Goal: Task Accomplishment & Management: Complete application form

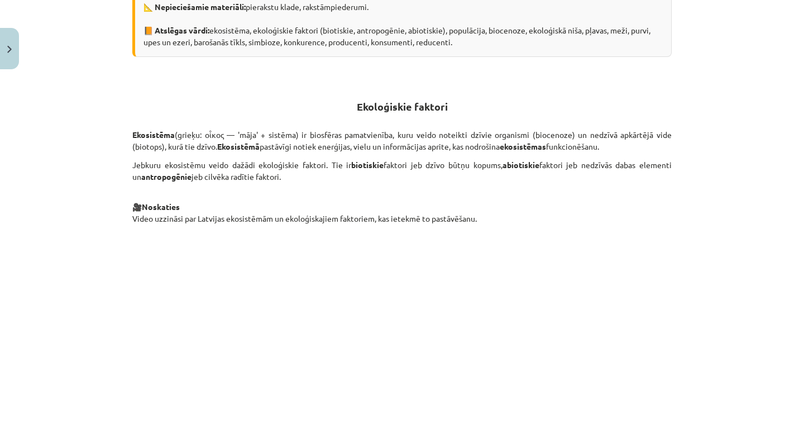
scroll to position [351, 0]
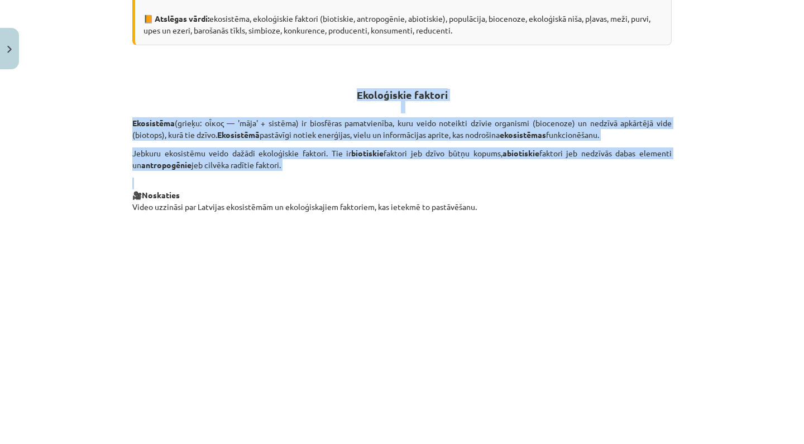
drag, startPoint x: 356, startPoint y: 93, endPoint x: 356, endPoint y: 170, distance: 77.0
click at [359, 175] on div "Kāda ir ekosistēmu struktūra? 💪 Apgūstot šo tēmu, tu: 🔸 izpratīsi dzīvo sistēmu…" at bounding box center [401, 425] width 539 height 1152
copy div "Ekoloģiskie faktori Ekosistēma (grieķu: οἶκος — 'māja' + sistēma) ir biosfēras …"
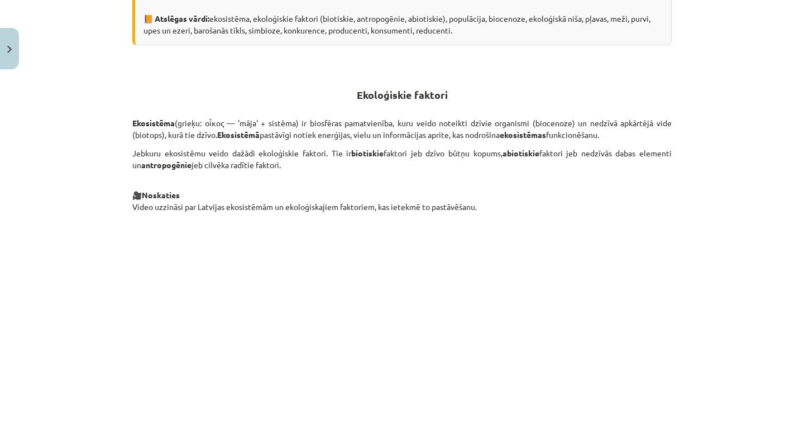
click at [21, 166] on div "Mācību tēma: Bioloģijas 9. klases 1. ieskaites mācību materiāls #2 1. tēma. Kād…" at bounding box center [402, 222] width 804 height 444
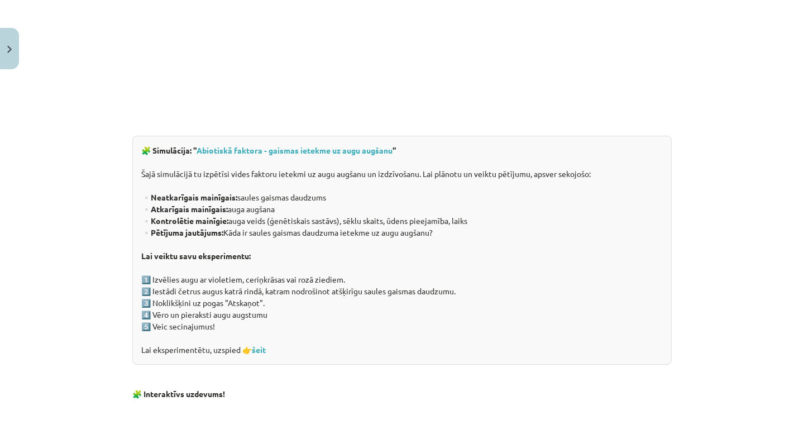
scroll to position [682, 0]
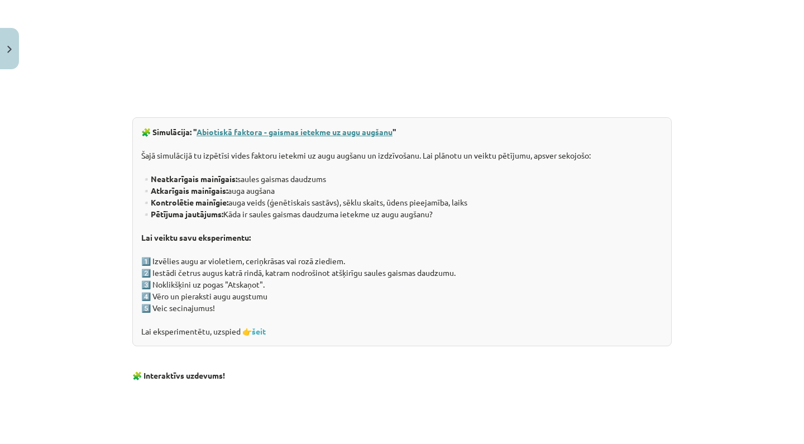
click at [334, 132] on link "Abiotiskā faktora - gaismas ietekme uz augu augšanu" at bounding box center [294, 132] width 196 height 10
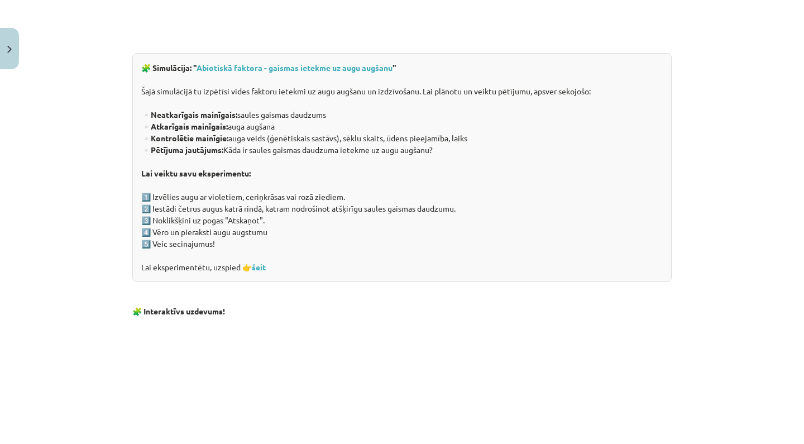
scroll to position [748, 0]
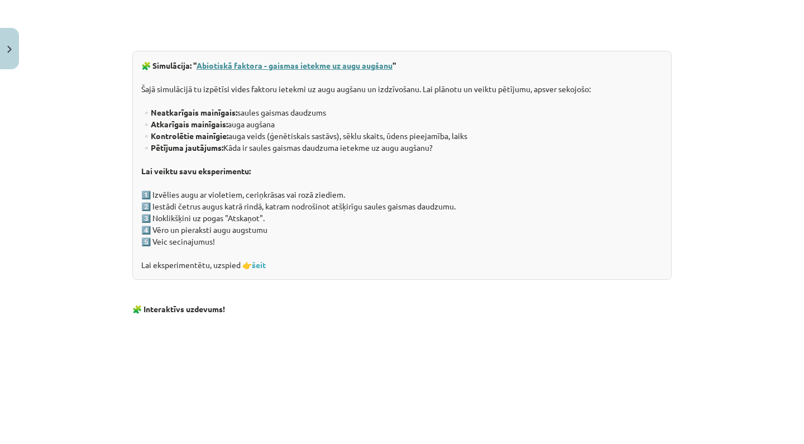
click at [293, 66] on link "Abiotiskā faktora - gaismas ietekme uz augu augšanu" at bounding box center [294, 65] width 196 height 10
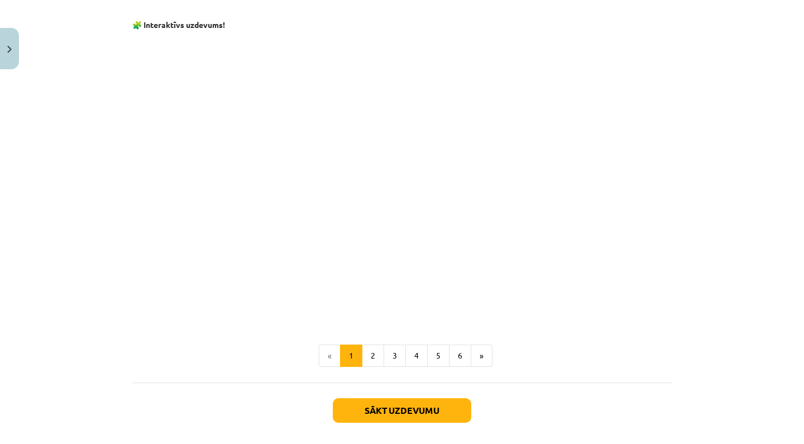
scroll to position [1034, 0]
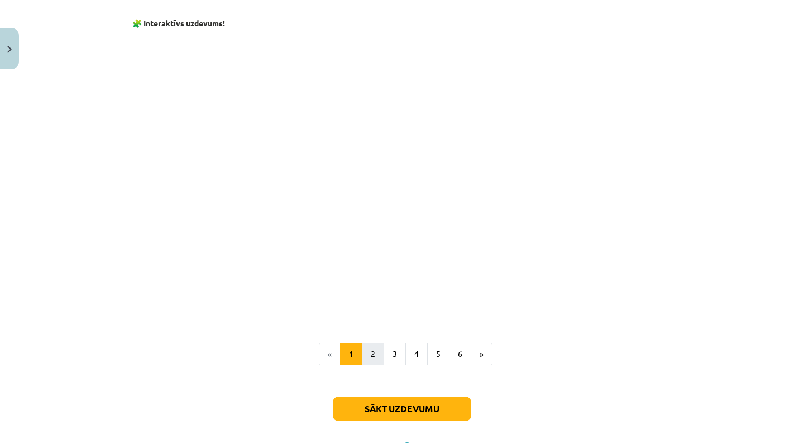
click at [378, 350] on button "2" at bounding box center [373, 354] width 22 height 22
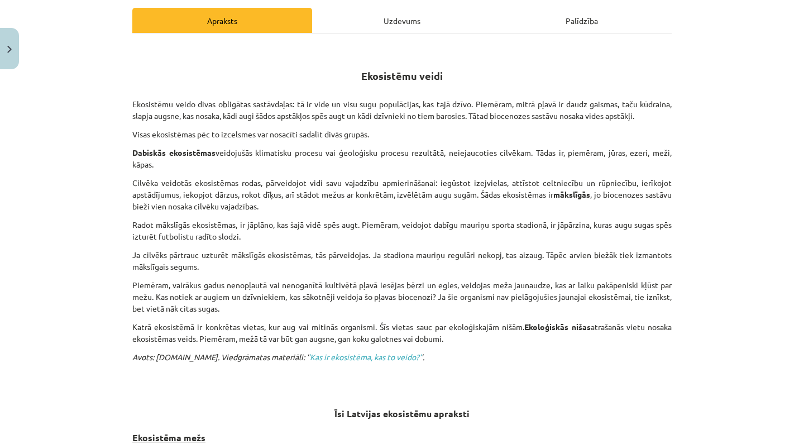
scroll to position [157, 0]
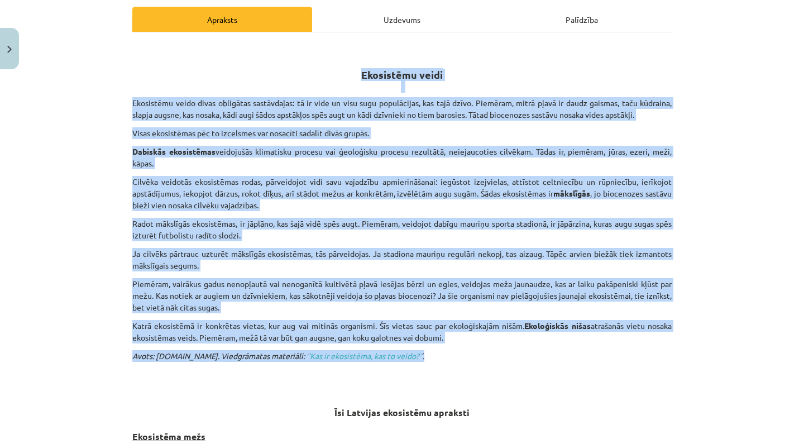
drag, startPoint x: 363, startPoint y: 75, endPoint x: 400, endPoint y: 354, distance: 280.9
click at [400, 354] on div "Ekosistēmu veidi Ekosistēmu veido divas obligātas sastāvdaļas: tā ir vide un vi…" at bounding box center [401, 422] width 539 height 761
copy div "Ekosistēmu veidi Ekosistēmu veido divas obligātas sastāvdaļas: tā ir vide un vi…"
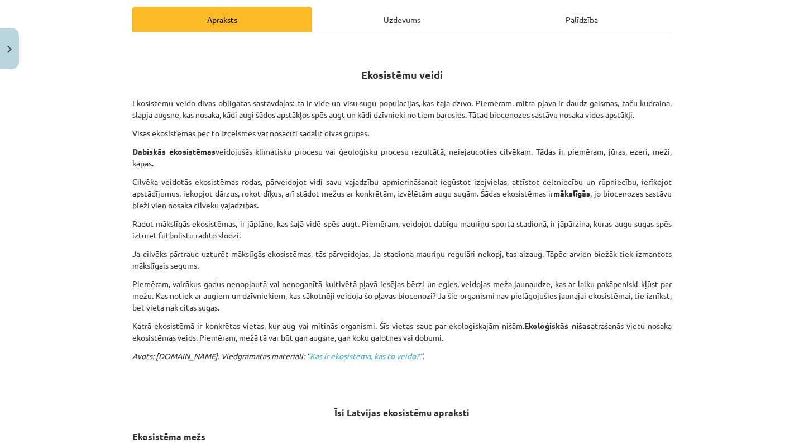
click at [401, 359] on p "Avots: Soma.lv. Viedgrāmatas materiāli: ’ ’Kas ir ekosistēma, kas to veido?’ ’." at bounding box center [401, 361] width 539 height 23
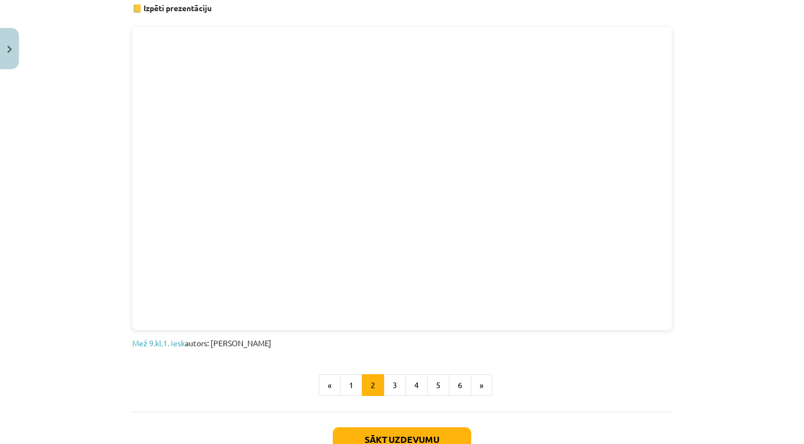
scroll to position [614, 0]
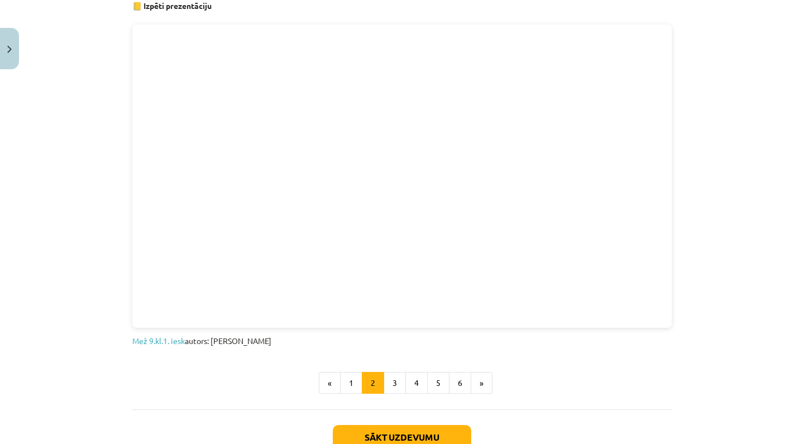
click at [803, 121] on div "Mācību tēma: Bioloģijas 9. klases 1. ieskaites mācību materiāls #2 1. tēma. Kād…" at bounding box center [402, 222] width 804 height 444
click at [760, 140] on div "Mācību tēma: Bioloģijas 9. klases 1. ieskaites mācību materiāls #2 1. tēma. Kād…" at bounding box center [402, 222] width 804 height 444
click at [736, 142] on div "Mācību tēma: Bioloģijas 9. klases 1. ieskaites mācību materiāls #2 1. tēma. Kād…" at bounding box center [402, 222] width 804 height 444
click at [358, 382] on button "1" at bounding box center [351, 383] width 22 height 22
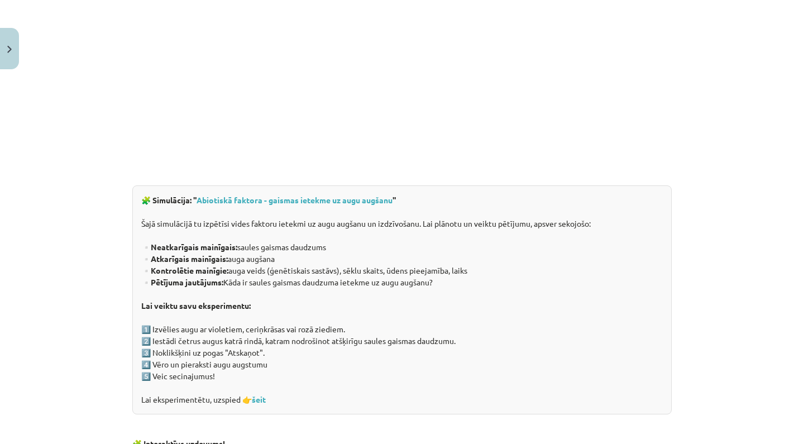
scroll to position [200, 0]
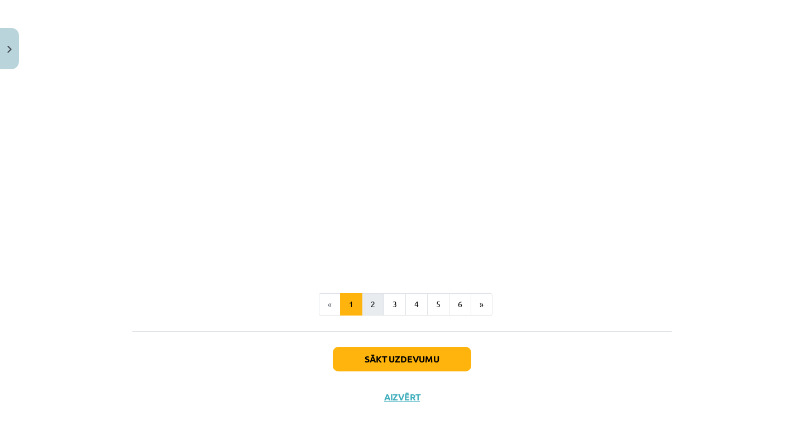
click at [372, 301] on button "2" at bounding box center [373, 304] width 22 height 22
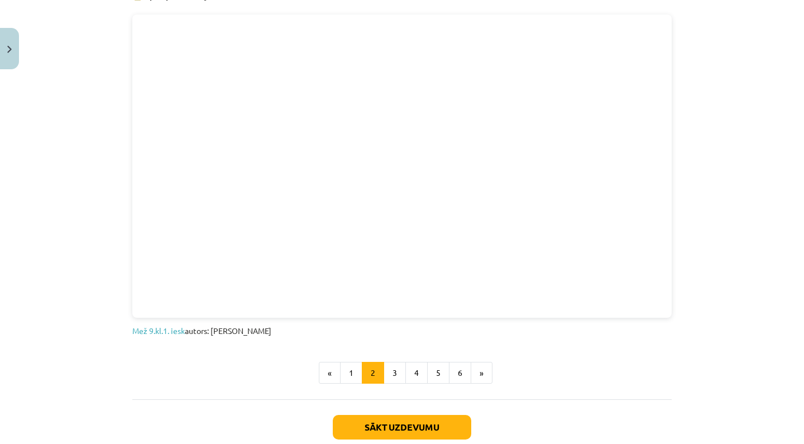
scroll to position [602, 0]
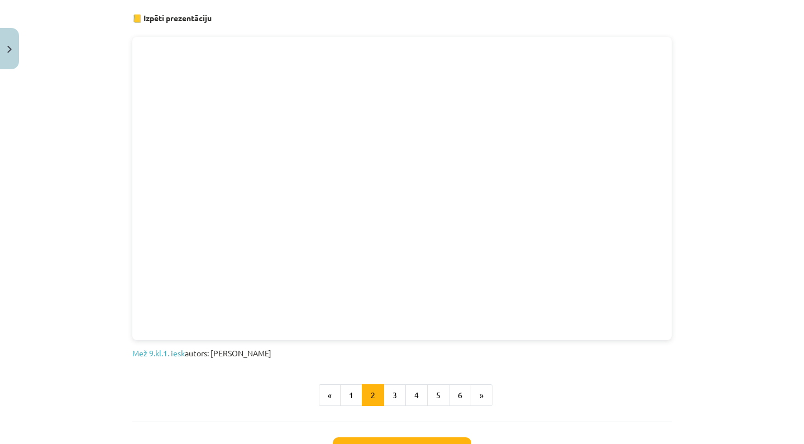
click at [726, 104] on div "Mācību tēma: Bioloģijas 9. klases 1. ieskaites mācību materiāls #2 1. tēma. Kād…" at bounding box center [402, 222] width 804 height 444
click at [21, 57] on div "Mācību tēma: Bioloģijas 9. klases 1. ieskaites mācību materiāls #2 1. tēma. Kād…" at bounding box center [402, 222] width 804 height 444
click at [10, 57] on button "Close" at bounding box center [9, 48] width 19 height 41
click at [34, 66] on div "Mācību tēma: Bioloģijas 9. klases 1. ieskaites mācību materiāls #2 1. tēma. Kād…" at bounding box center [402, 222] width 804 height 444
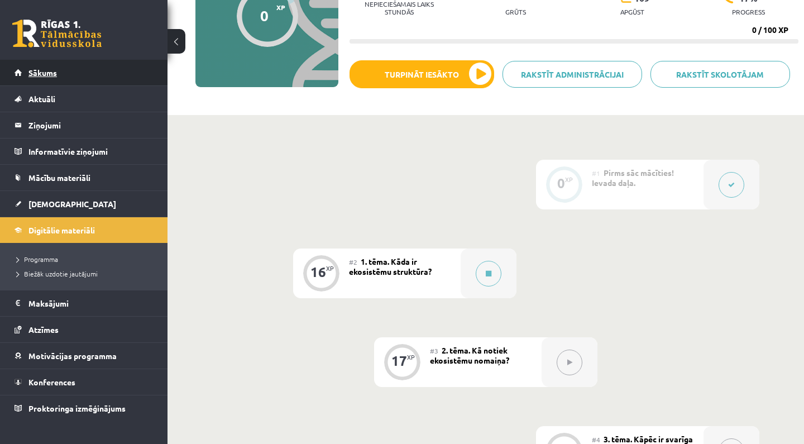
click at [38, 69] on span "Sākums" at bounding box center [42, 73] width 28 height 10
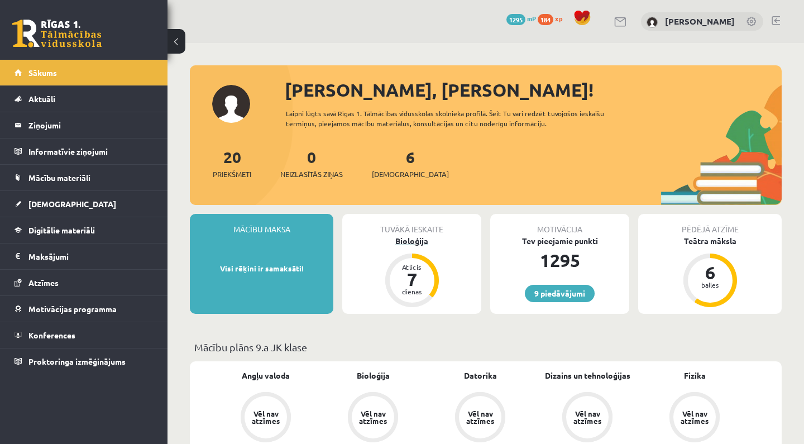
click at [411, 243] on div "Bioloģija" at bounding box center [411, 241] width 139 height 12
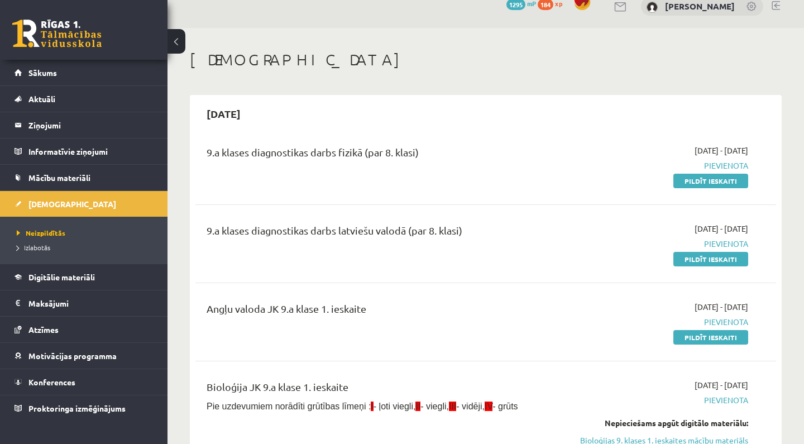
scroll to position [16, 0]
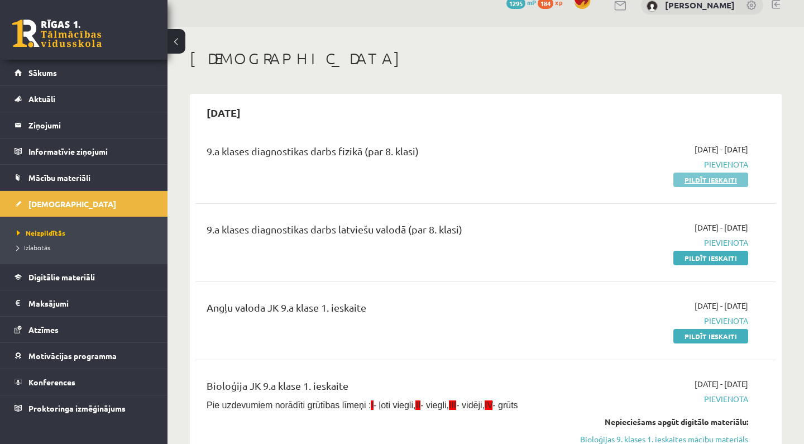
click at [698, 175] on link "Pildīt ieskaiti" at bounding box center [710, 179] width 75 height 15
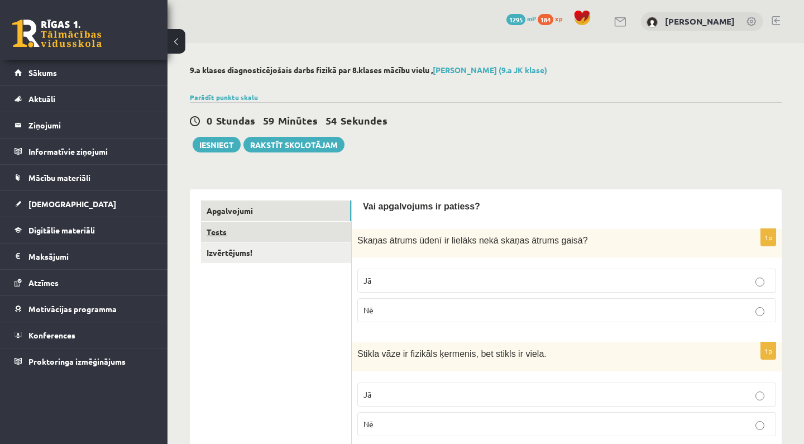
click at [325, 235] on link "Tests" at bounding box center [276, 232] width 150 height 21
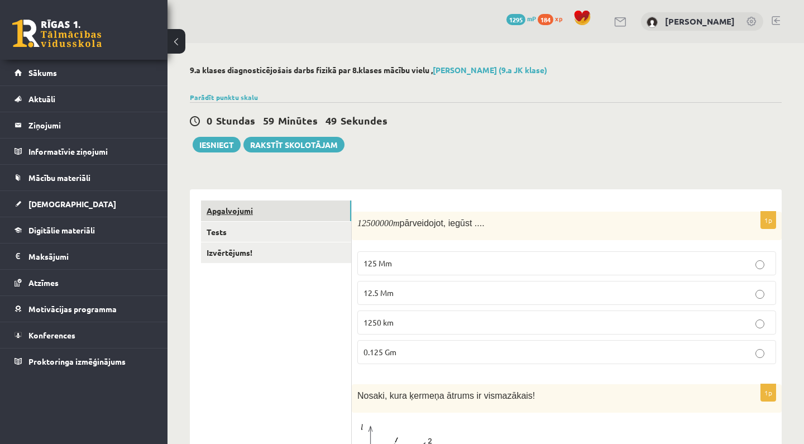
click at [293, 215] on link "Apgalvojumi" at bounding box center [276, 210] width 150 height 21
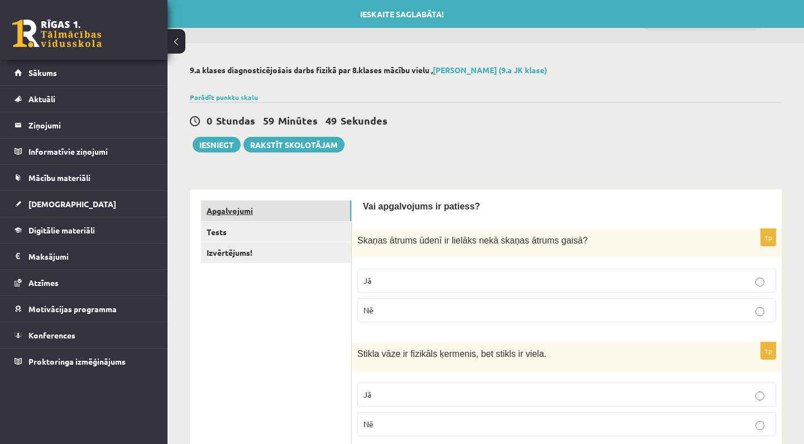
click at [293, 215] on link "Apgalvojumi" at bounding box center [276, 210] width 150 height 21
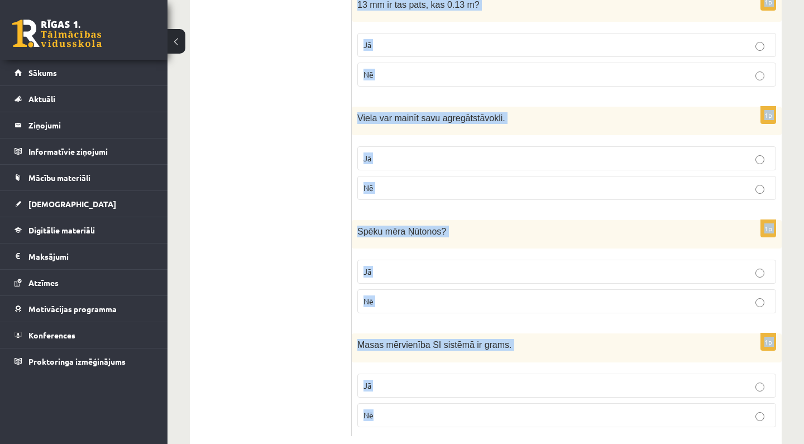
scroll to position [1843, 0]
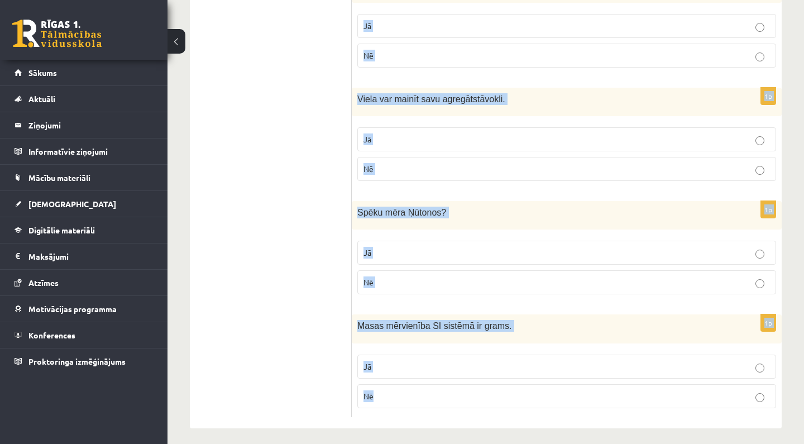
drag, startPoint x: 359, startPoint y: 181, endPoint x: 492, endPoint y: 443, distance: 293.8
copy form "Skaņas ātrums ūdenī ir lielāks nekā skaņas ātrums gaisā ? Jā Nē 1p Stikla vāze …"
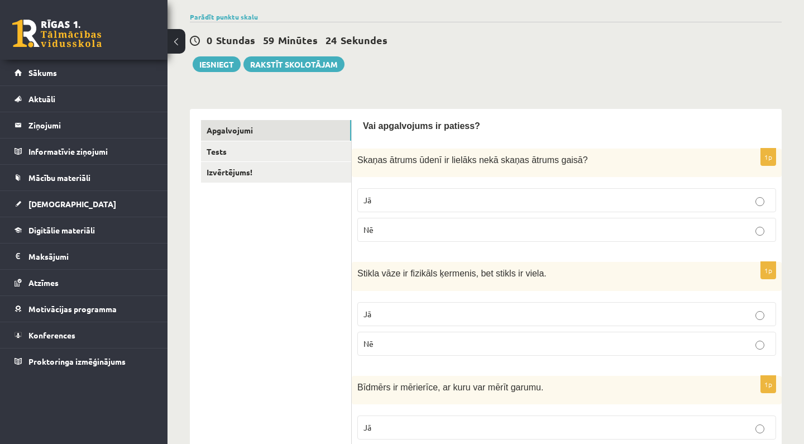
scroll to position [83, 0]
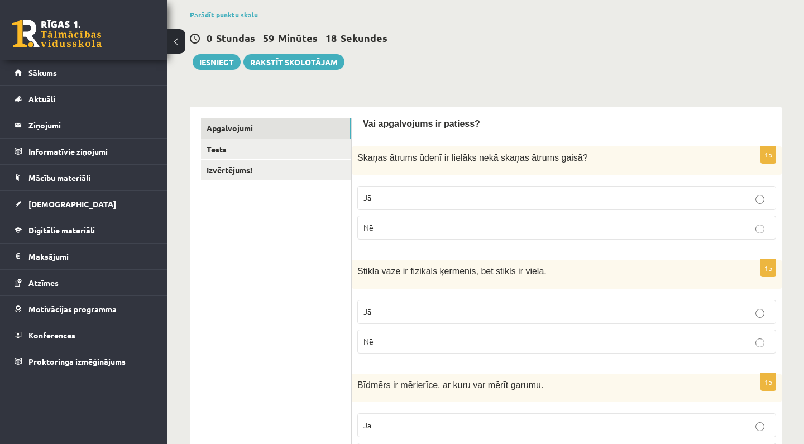
click at [425, 226] on p "Nē" at bounding box center [566, 228] width 406 height 12
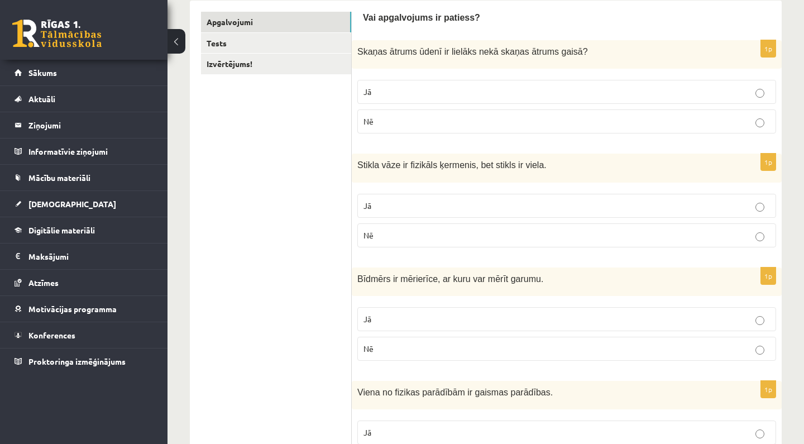
scroll to position [193, 0]
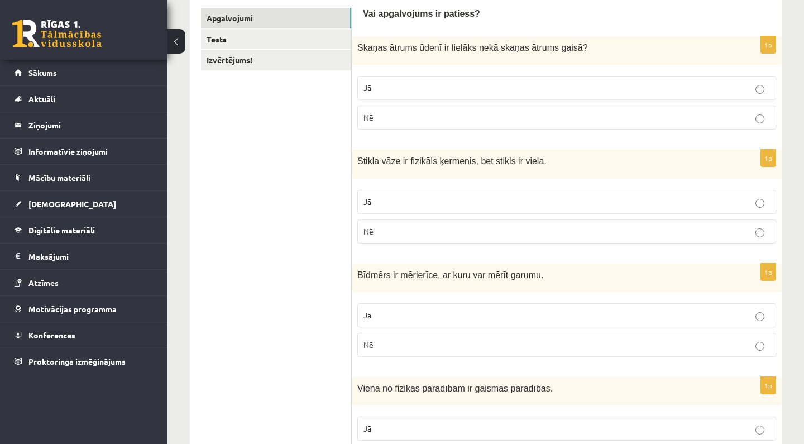
click at [432, 202] on p "Jā" at bounding box center [566, 202] width 406 height 12
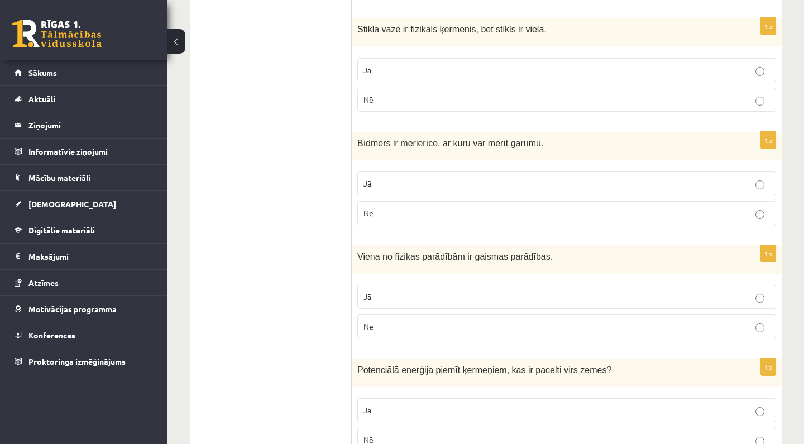
scroll to position [325, 0]
click at [436, 180] on p "Jā" at bounding box center [566, 182] width 406 height 12
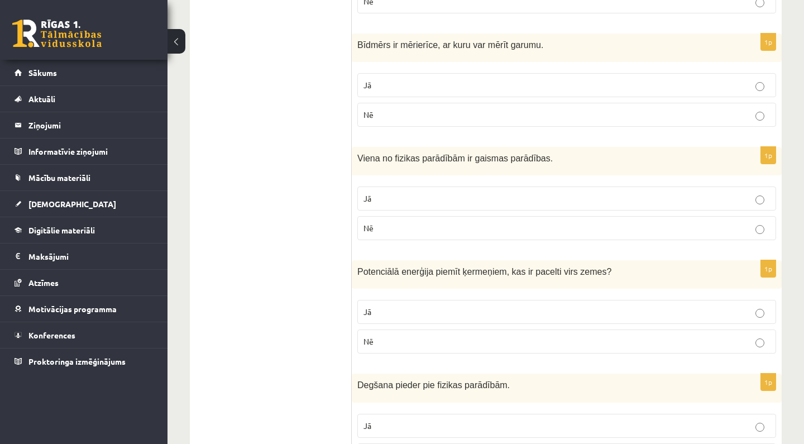
scroll to position [429, 0]
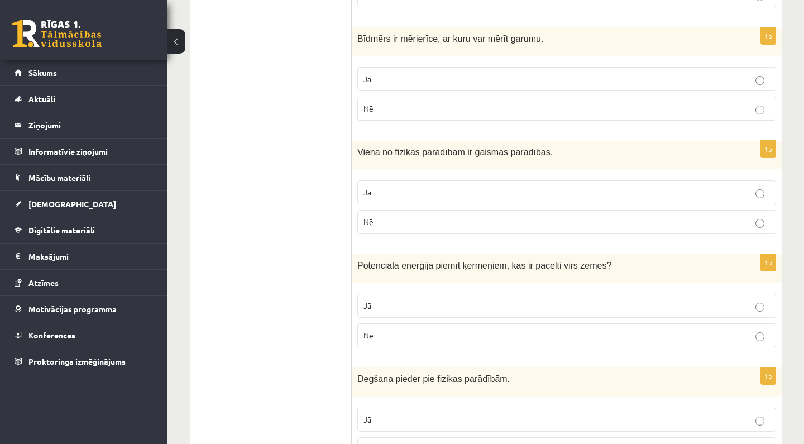
click at [426, 216] on p "Nē" at bounding box center [566, 222] width 406 height 12
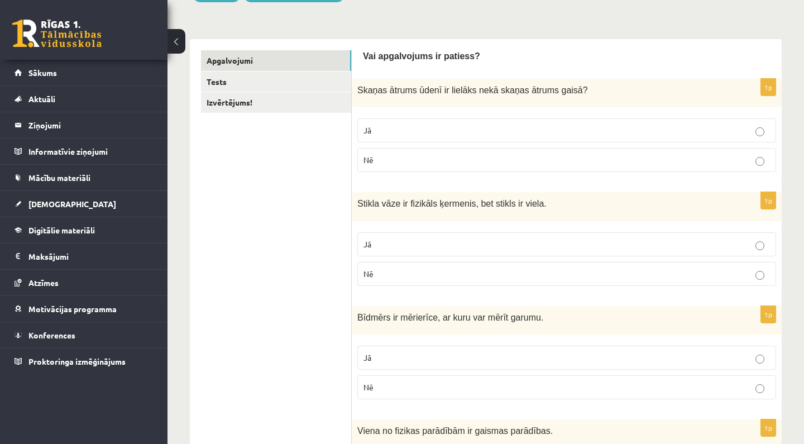
scroll to position [167, 0]
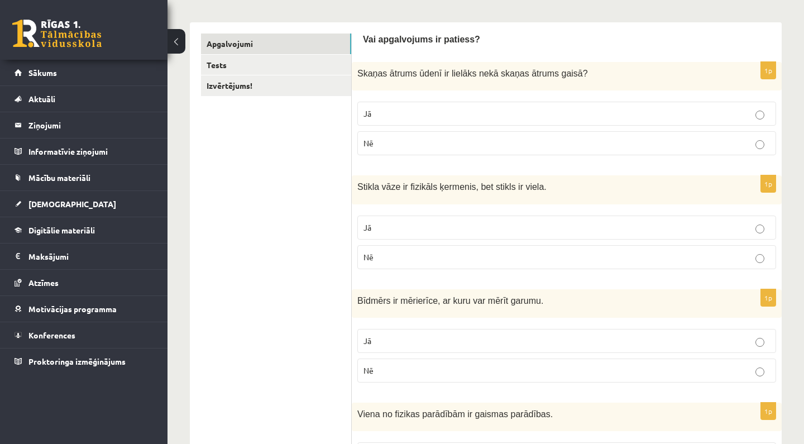
click at [627, 121] on label "Jā" at bounding box center [566, 114] width 419 height 24
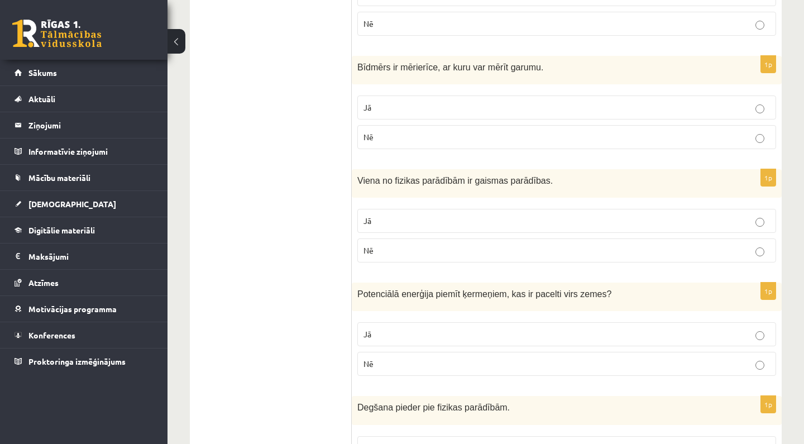
scroll to position [445, 0]
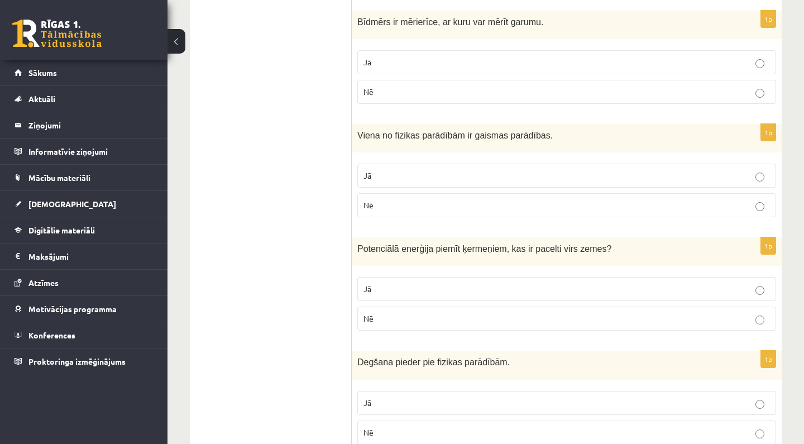
click at [618, 174] on p "Jā" at bounding box center [566, 176] width 406 height 12
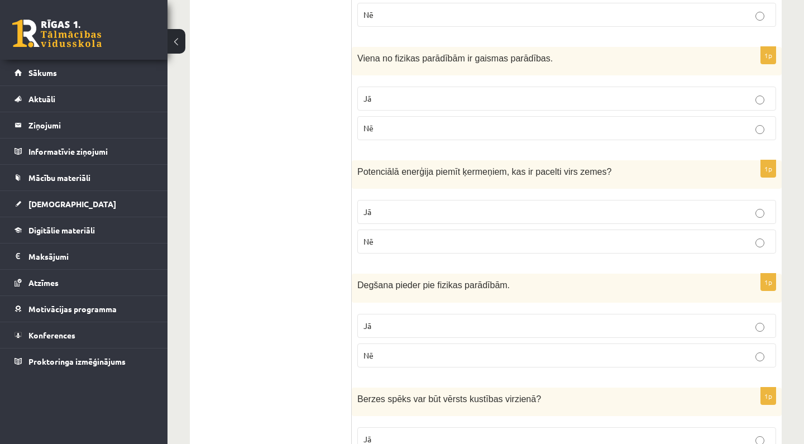
click at [617, 219] on label "Jā" at bounding box center [566, 212] width 419 height 24
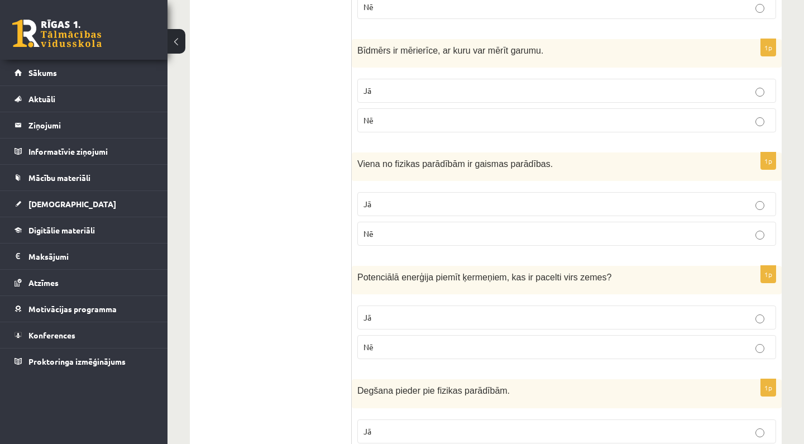
scroll to position [421, 0]
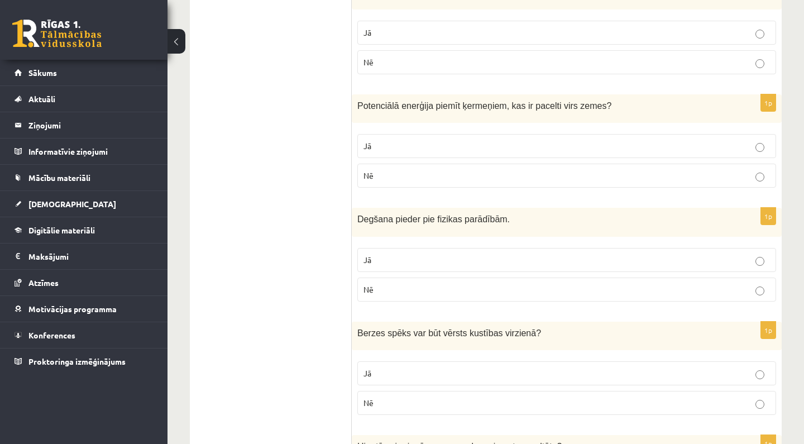
click at [615, 289] on p "Nē" at bounding box center [566, 290] width 406 height 12
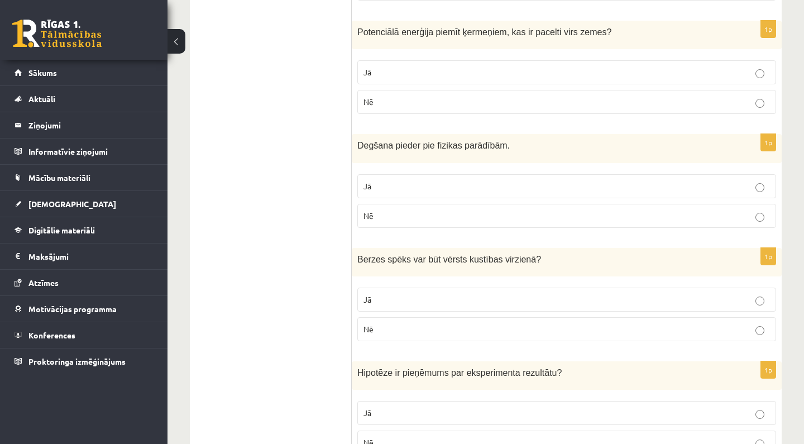
scroll to position [686, 0]
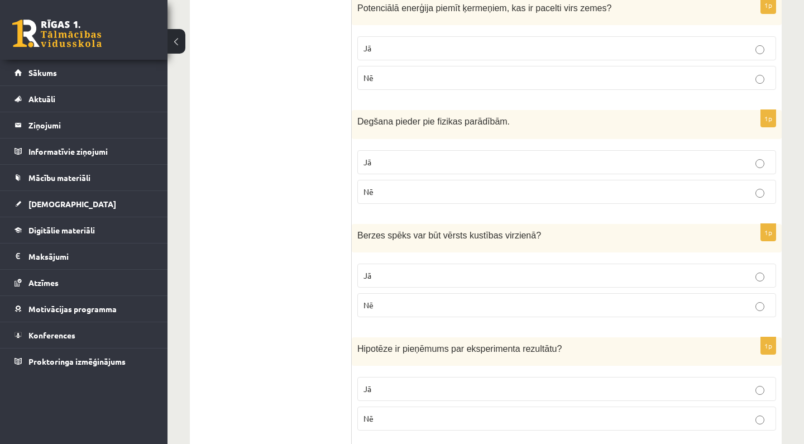
click at [611, 310] on label "Nē" at bounding box center [566, 305] width 419 height 24
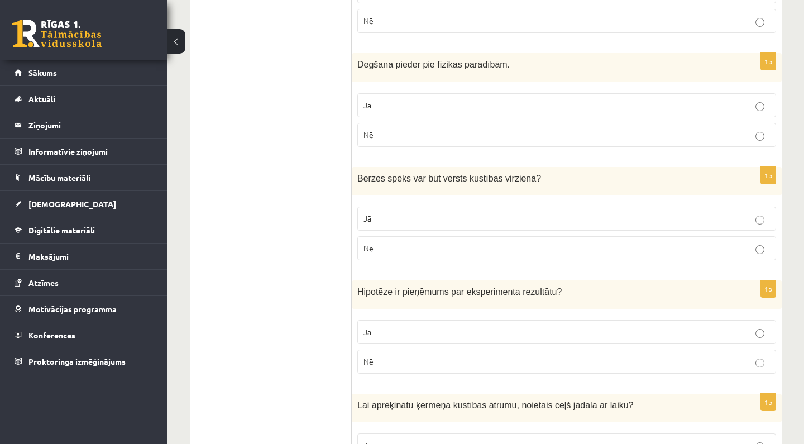
scroll to position [746, 0]
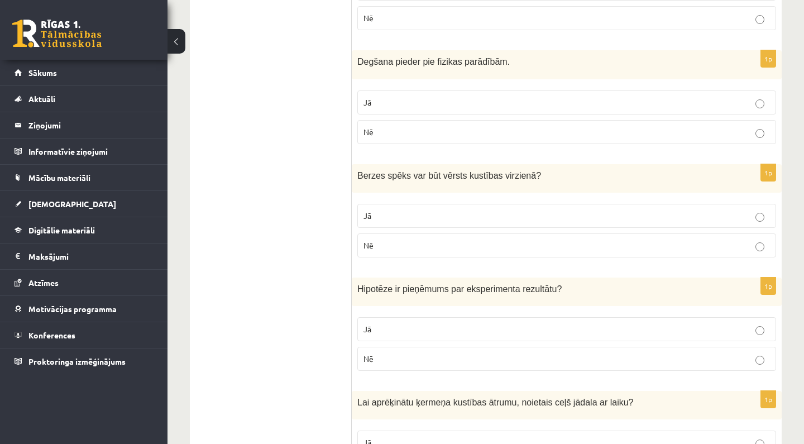
click at [608, 327] on p "Jā" at bounding box center [566, 329] width 406 height 12
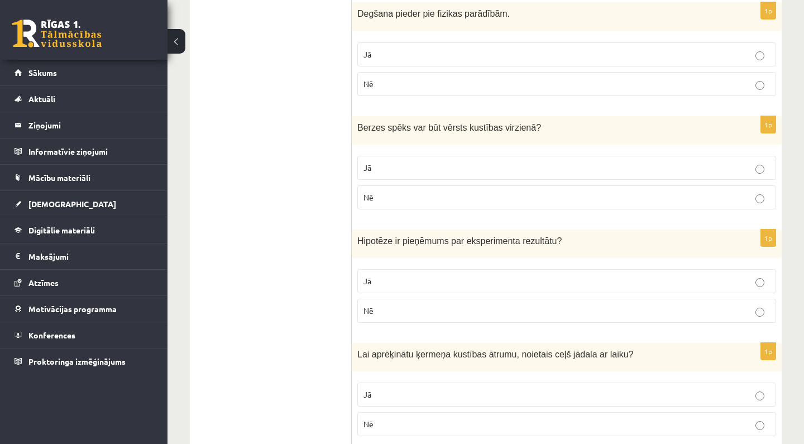
scroll to position [820, 0]
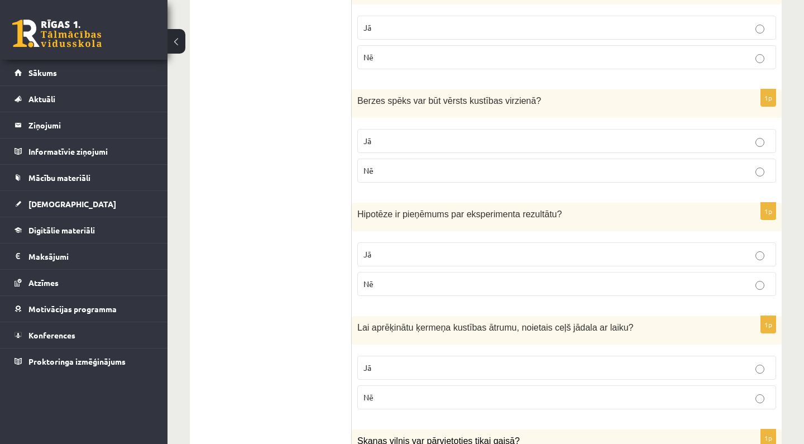
click at [587, 392] on p "Nē" at bounding box center [566, 397] width 406 height 12
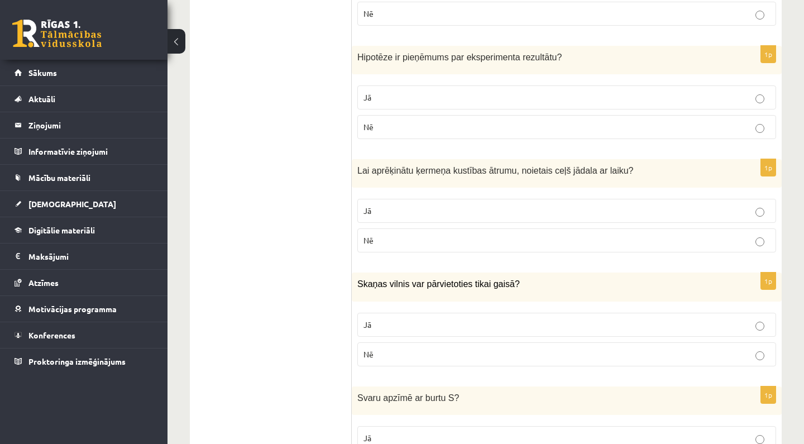
scroll to position [983, 0]
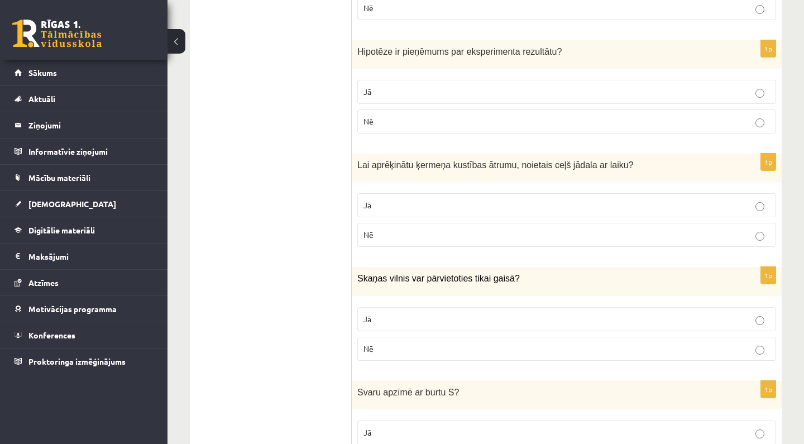
click at [593, 349] on p "Nē" at bounding box center [566, 349] width 406 height 12
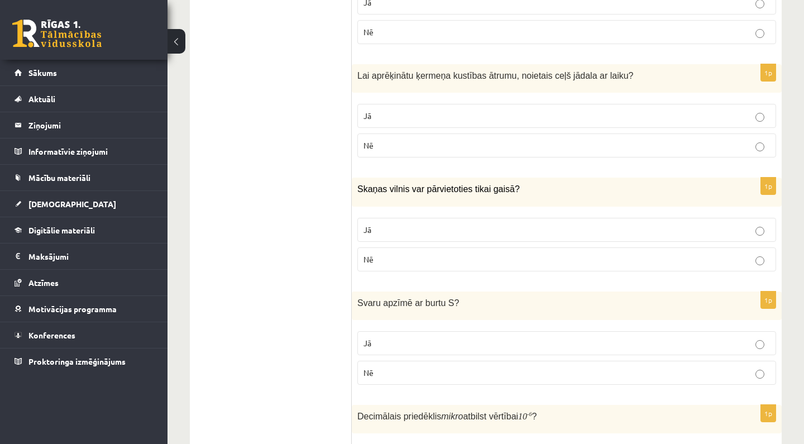
scroll to position [1082, 0]
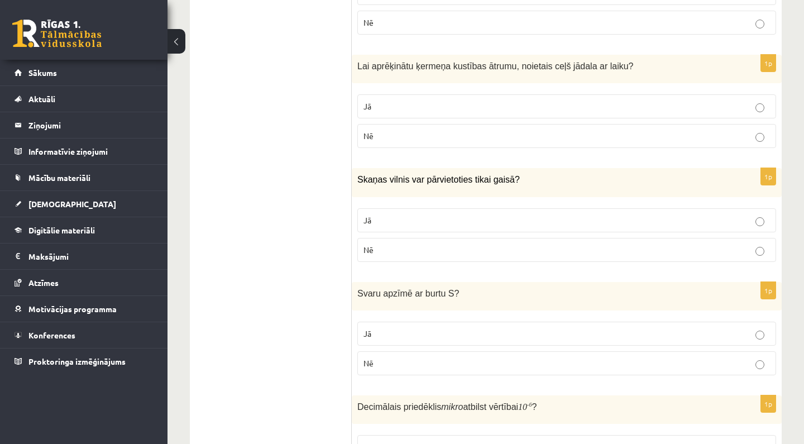
click at [626, 366] on label "Nē" at bounding box center [566, 363] width 419 height 24
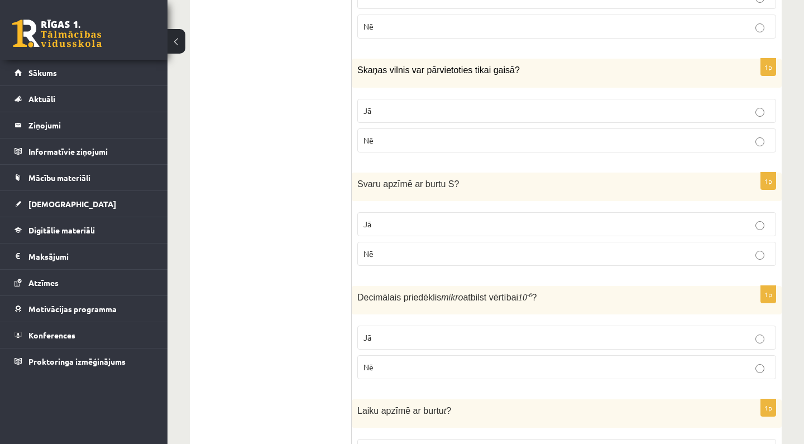
scroll to position [1194, 0]
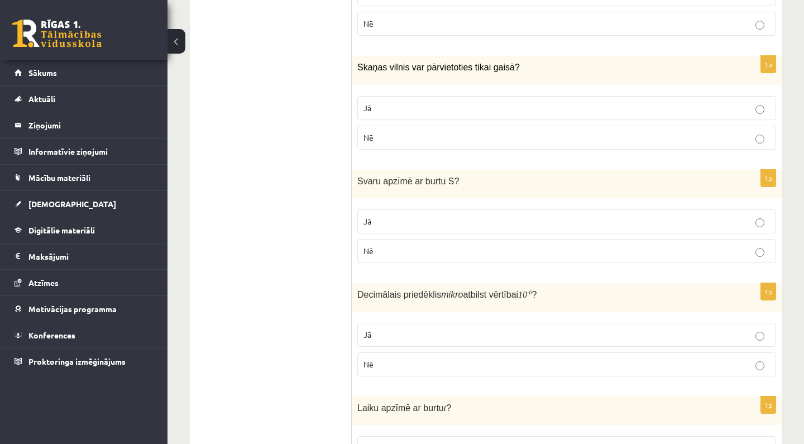
click at [628, 343] on fieldset "Jā Nē" at bounding box center [566, 348] width 419 height 63
click at [631, 335] on p "Jā" at bounding box center [566, 335] width 406 height 12
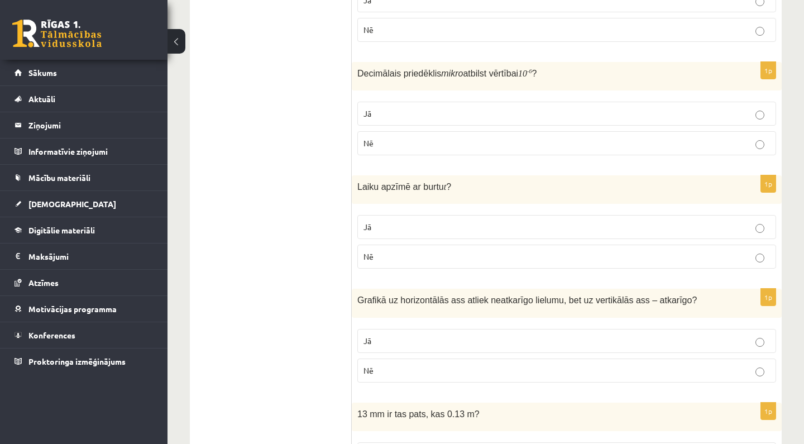
scroll to position [1417, 0]
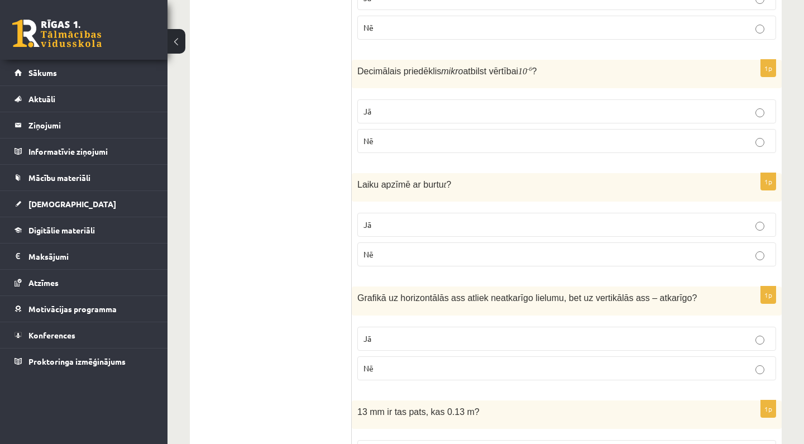
click at [663, 213] on label "Jā" at bounding box center [566, 225] width 419 height 24
click at [652, 321] on fieldset "Jā Nē" at bounding box center [566, 352] width 419 height 63
click at [651, 327] on label "Jā" at bounding box center [566, 339] width 419 height 24
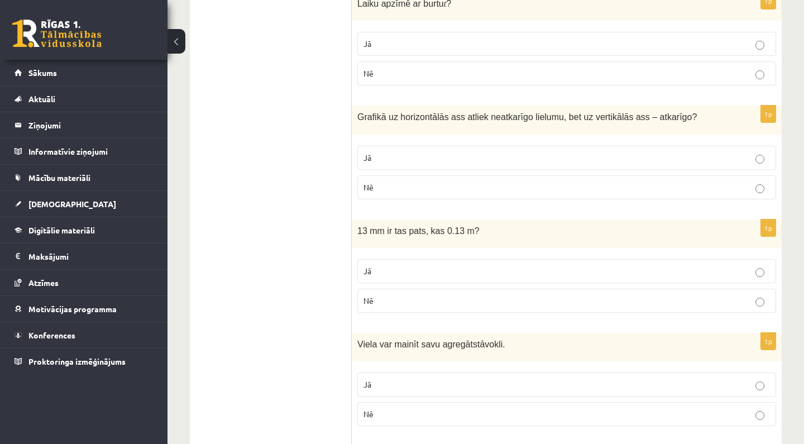
scroll to position [1599, 0]
click at [644, 294] on p "Nē" at bounding box center [566, 300] width 406 height 12
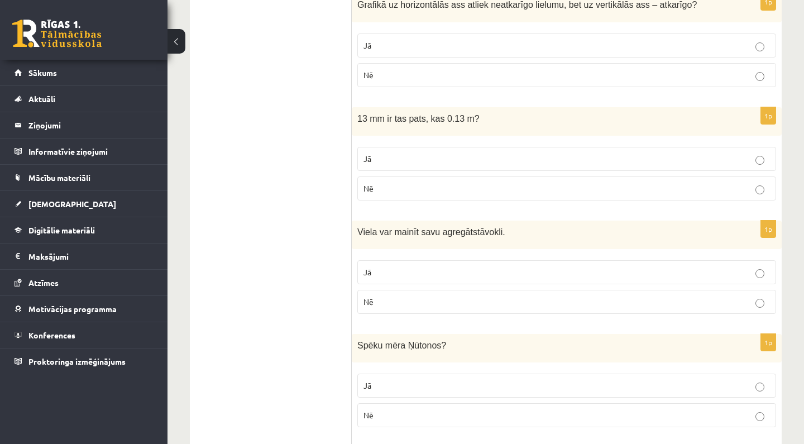
scroll to position [1711, 0]
click at [642, 260] on label "Jā" at bounding box center [566, 272] width 419 height 24
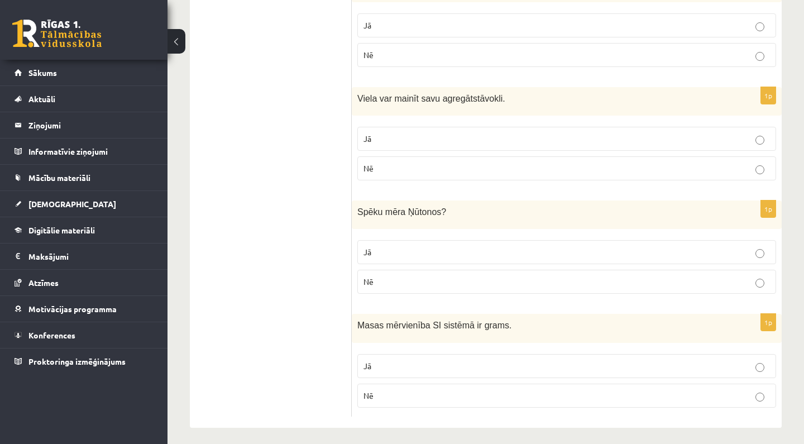
scroll to position [1843, 0]
click at [635, 252] on p "Jā" at bounding box center [566, 253] width 406 height 12
click at [591, 390] on p "Nē" at bounding box center [566, 396] width 406 height 12
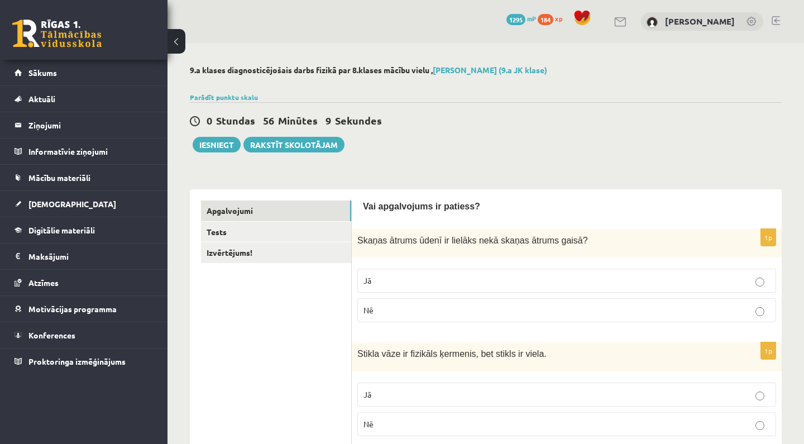
scroll to position [0, 0]
click at [314, 228] on link "Tests" at bounding box center [276, 232] width 150 height 21
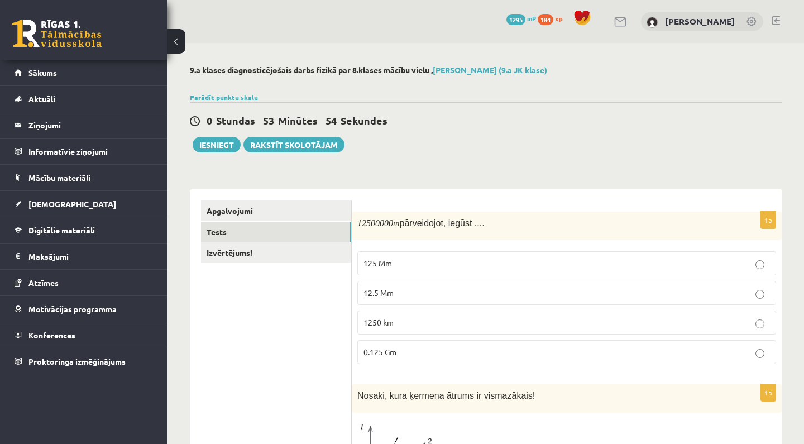
click at [411, 262] on p "125 Mm" at bounding box center [566, 263] width 406 height 12
click at [410, 295] on p "12.5 Mm" at bounding box center [566, 293] width 406 height 12
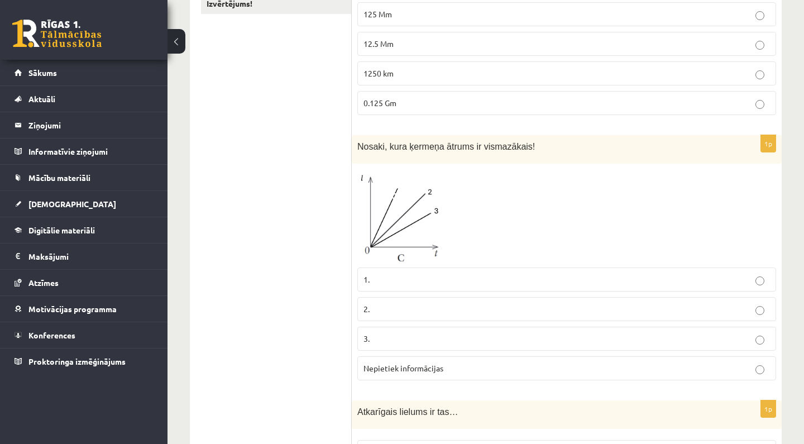
scroll to position [250, 0]
click at [410, 371] on span "Nepietiek informācijas" at bounding box center [403, 367] width 80 height 10
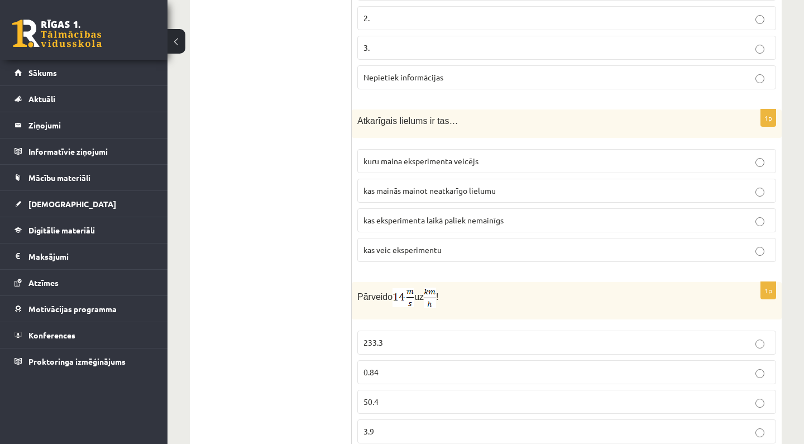
scroll to position [541, 0]
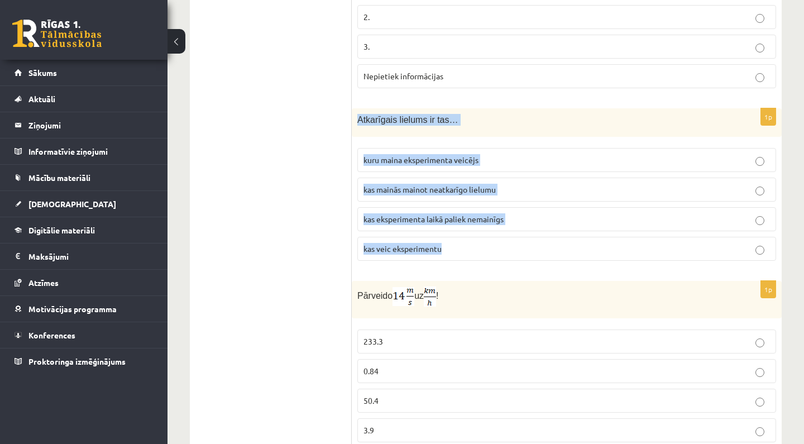
drag, startPoint x: 358, startPoint y: 117, endPoint x: 403, endPoint y: 257, distance: 146.5
click at [403, 257] on div "1p Atkarīgais lielums ir tas… kuru maina eksperimenta veicējs kas mainās mainot…" at bounding box center [567, 188] width 430 height 161
copy div "Atkarīgais lielums ir tas… kuru maina eksperimenta veicējs kas mainās mainot ne…"
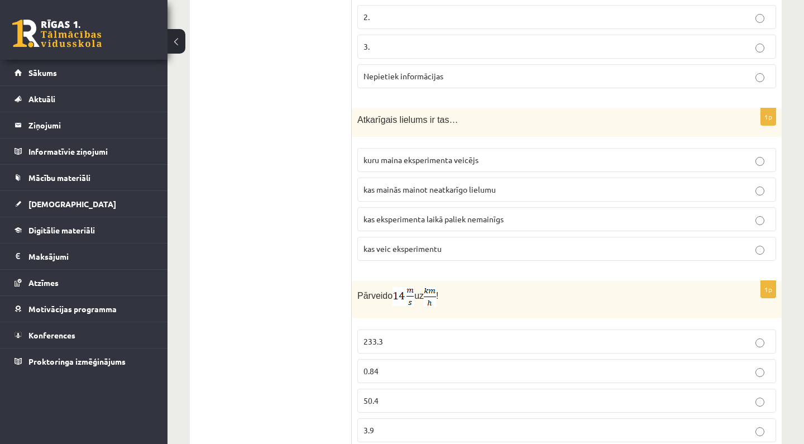
click at [417, 193] on p "kas mainās mainot neatkarīgo lielumu" at bounding box center [566, 190] width 406 height 12
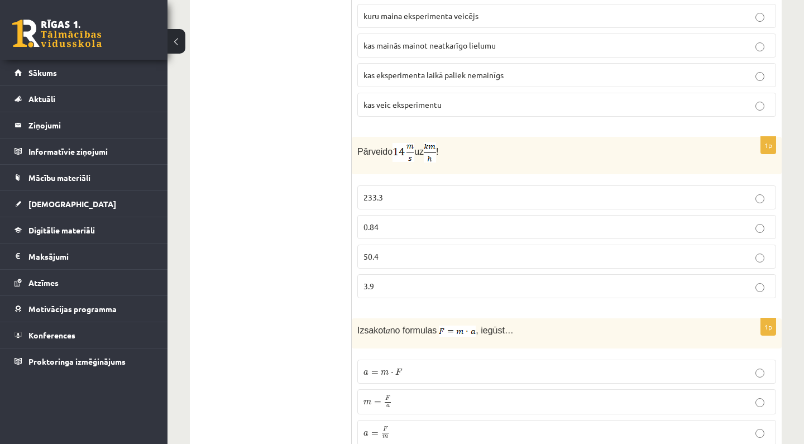
scroll to position [687, 0]
click at [407, 220] on p "0.84" at bounding box center [566, 225] width 406 height 12
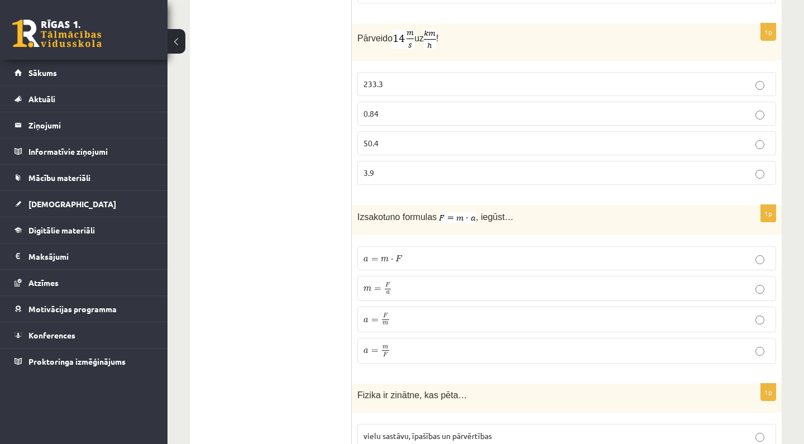
scroll to position [799, 0]
click at [462, 318] on p "a = F m a = F m" at bounding box center [566, 318] width 406 height 13
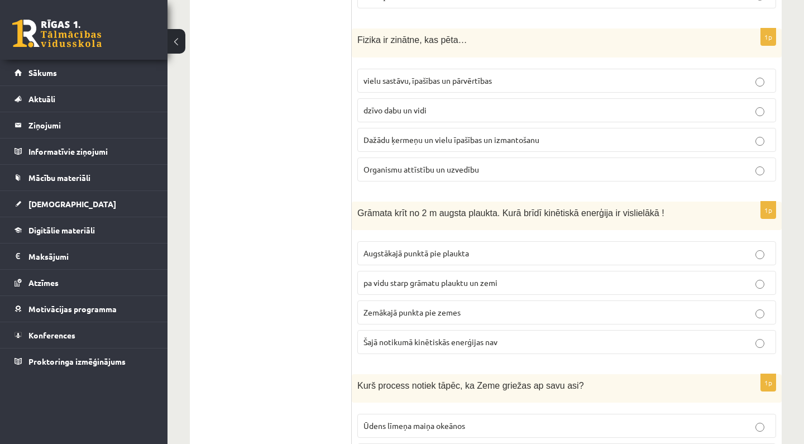
scroll to position [1157, 0]
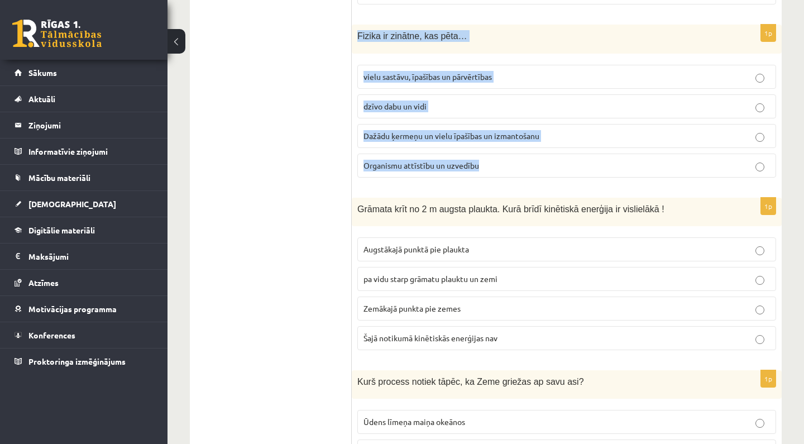
drag, startPoint x: 358, startPoint y: 33, endPoint x: 401, endPoint y: 171, distance: 144.2
click at [401, 171] on div "1p Fizika ir zinātne, kas pēta… vielu sastāvu, īpašības un pārvērtības dzīvo da…" at bounding box center [567, 105] width 430 height 161
copy div "Fizika ir zinātne, kas pēta… vielu sastāvu, īpašības un pārvērtības dzīvo dabu …"
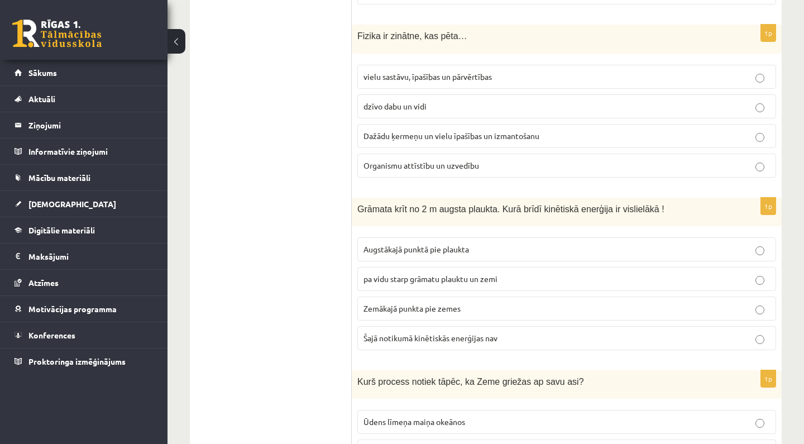
click at [311, 162] on ul "Apgalvojumi Tests Izvērtējums!" at bounding box center [276, 347] width 151 height 2608
click at [411, 132] on span "Dažādu ķermeņu un vielu īpašības un izmantošanu" at bounding box center [451, 136] width 176 height 10
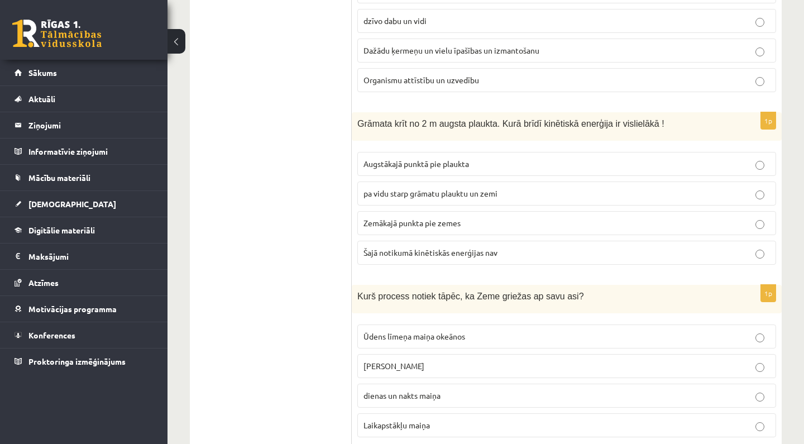
scroll to position [1255, 0]
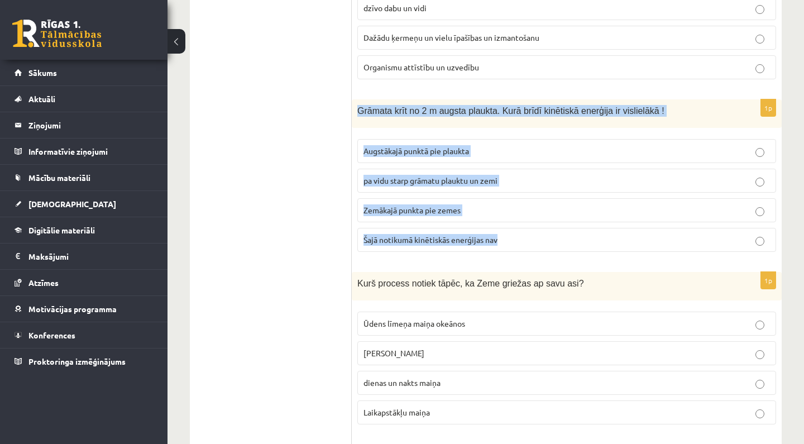
drag, startPoint x: 357, startPoint y: 108, endPoint x: 397, endPoint y: 244, distance: 142.7
click at [397, 244] on div "1p Grāmata krīt no 2 m augsta plaukta. Kurā brīdī kinētiskā enerģija ir visliel…" at bounding box center [567, 179] width 430 height 161
copy div "Grāmata krīt no 2 m augsta plaukta. Kurā brīdī kinētiskā enerģija ir vislielākā…"
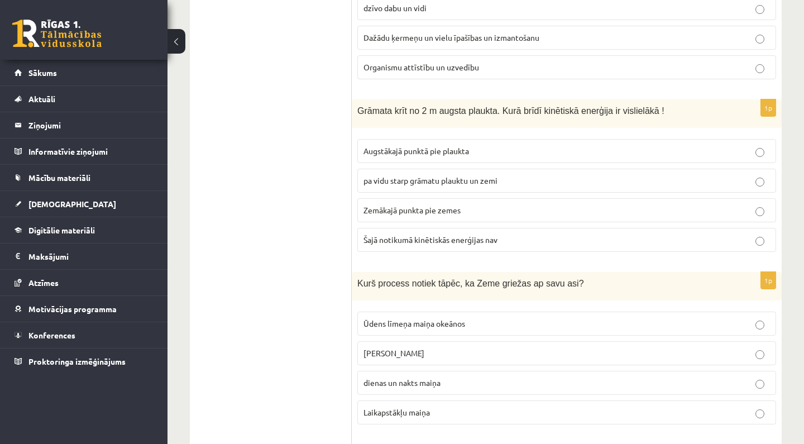
click at [287, 215] on ul "Apgalvojumi Tests Izvērtējums!" at bounding box center [276, 249] width 151 height 2608
click at [417, 213] on label "Zemākajā punkta pie zemes" at bounding box center [566, 210] width 419 height 24
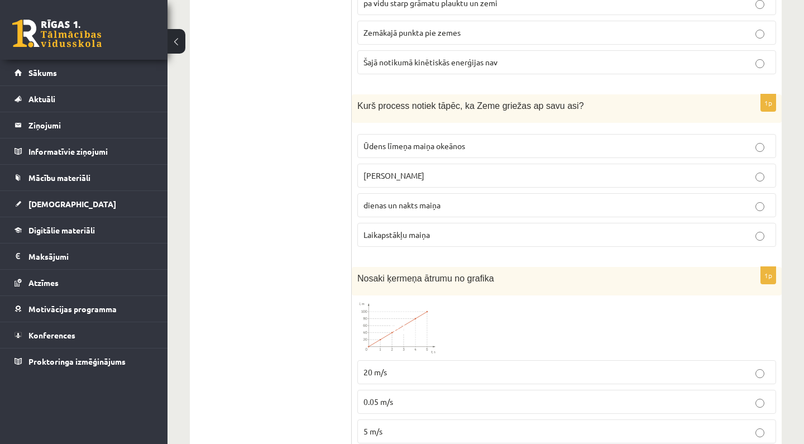
scroll to position [1439, 0]
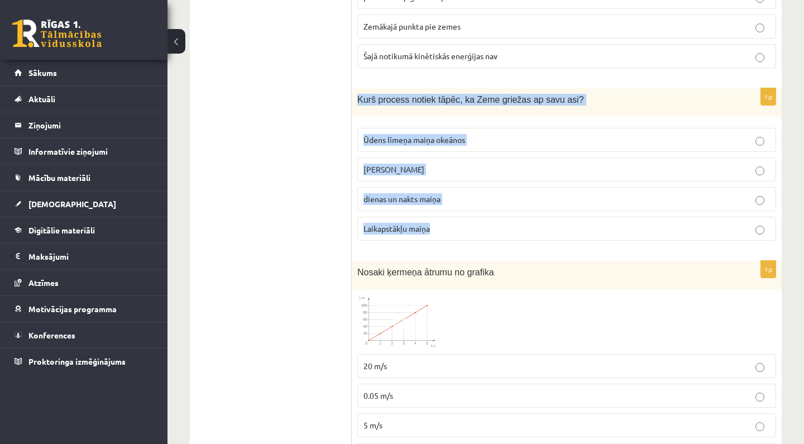
drag, startPoint x: 358, startPoint y: 95, endPoint x: 391, endPoint y: 236, distance: 144.0
click at [391, 236] on div "1p Kurš process notiek tāpēc, ka Zeme griežas ap savu asi? Ūdens līmeņa maiņa o…" at bounding box center [567, 168] width 430 height 161
copy div "Kurš process notiek tāpēc, ka Zeme griežas ap savu asi? Ūdens līmeņa maiņa okeā…"
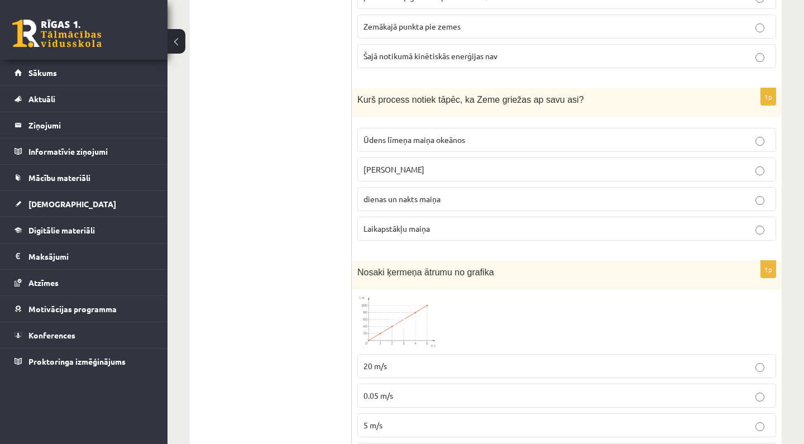
click at [275, 147] on ul "Apgalvojumi Tests Izvērtējums!" at bounding box center [276, 66] width 151 height 2608
click at [401, 194] on span "dienas un nakts maiņa" at bounding box center [401, 199] width 77 height 10
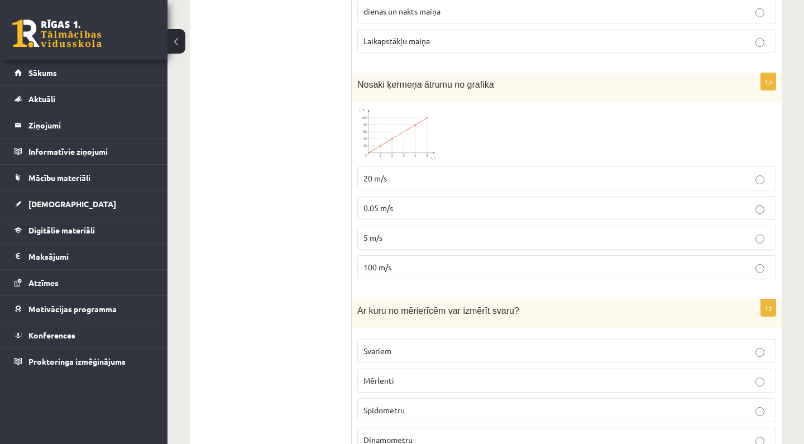
scroll to position [1634, 0]
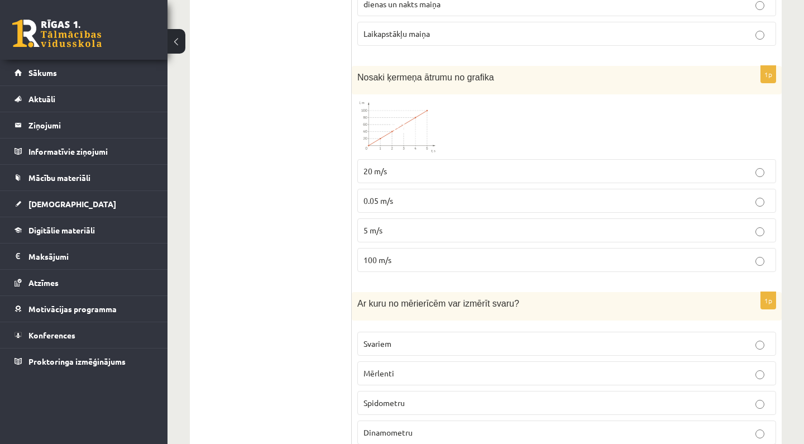
click at [385, 113] on img at bounding box center [399, 127] width 84 height 54
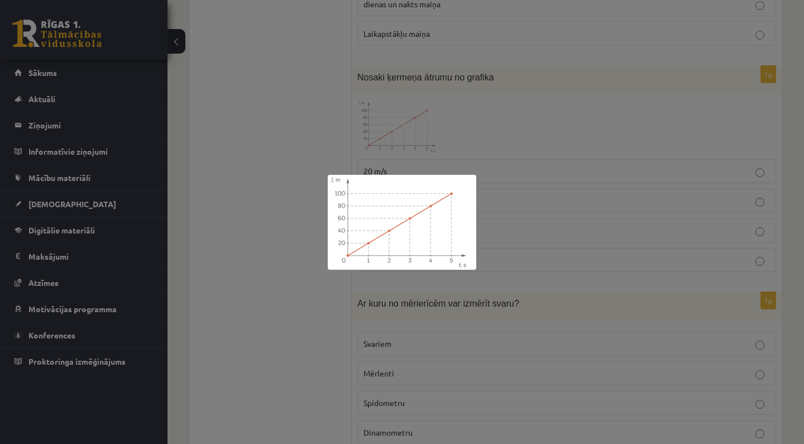
click at [421, 145] on div at bounding box center [402, 222] width 804 height 444
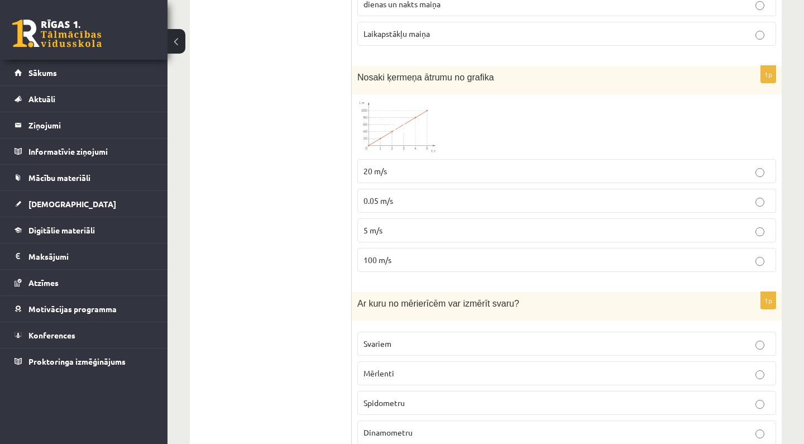
click at [401, 172] on p "20 m/s" at bounding box center [566, 171] width 406 height 12
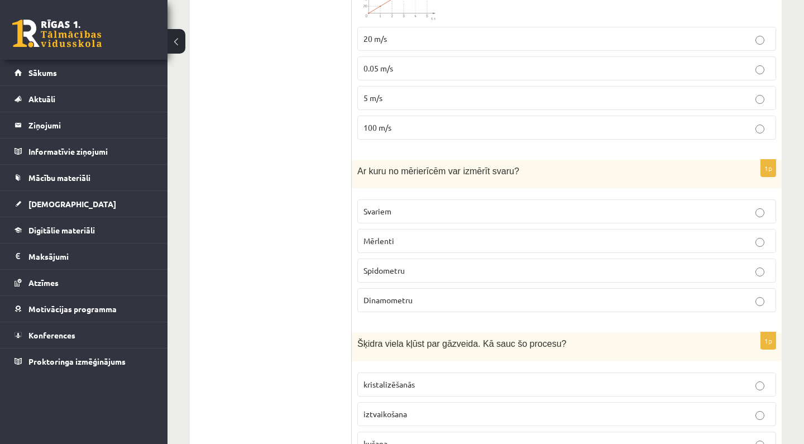
scroll to position [1766, 0]
click at [391, 214] on label "Svariem" at bounding box center [566, 211] width 419 height 24
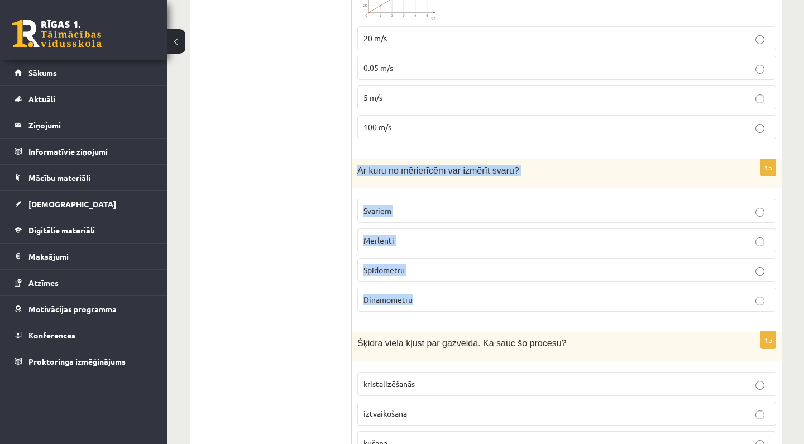
drag, startPoint x: 359, startPoint y: 167, endPoint x: 391, endPoint y: 314, distance: 149.8
click at [391, 314] on div "1p Ar kuru no mērierīcēm var izmērīt svaru? Svariem Mērlenti Spidometru Dinamom…" at bounding box center [567, 239] width 430 height 161
copy div "Ar kuru no mērierīcēm var izmērīt svaru? Svariem Mērlenti Spidometru Dinamometru"
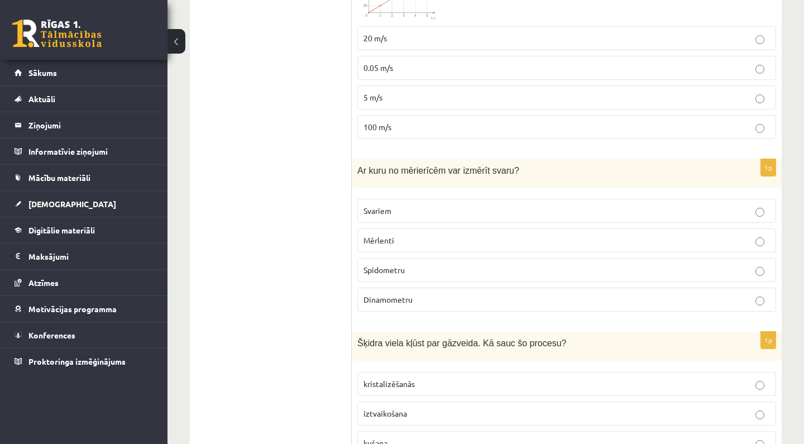
click at [400, 297] on span "Dinamometru" at bounding box center [387, 299] width 49 height 10
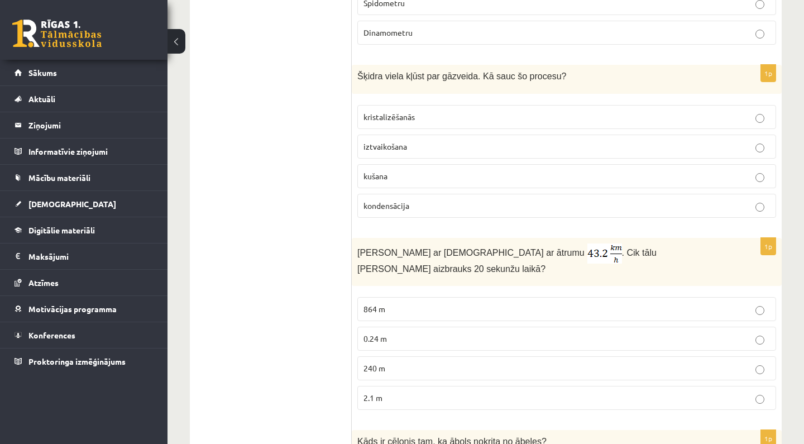
scroll to position [2034, 0]
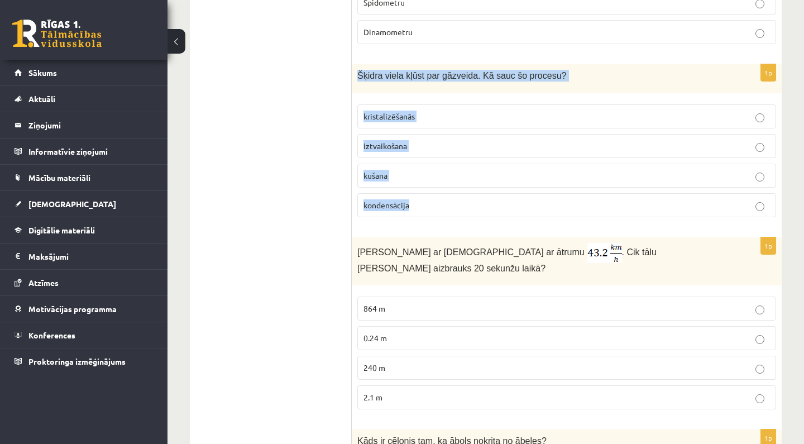
drag, startPoint x: 358, startPoint y: 69, endPoint x: 391, endPoint y: 210, distance: 144.9
click at [391, 210] on div "1p Šķidra viela kļūst par gāzveida. Kā sauc šo procesu? kristalizēšanās iztvaik…" at bounding box center [567, 144] width 430 height 161
copy div "Šķidra viela kļūst par gāzveida. Kā sauc šo procesu? kristalizēšanās iztvaikoša…"
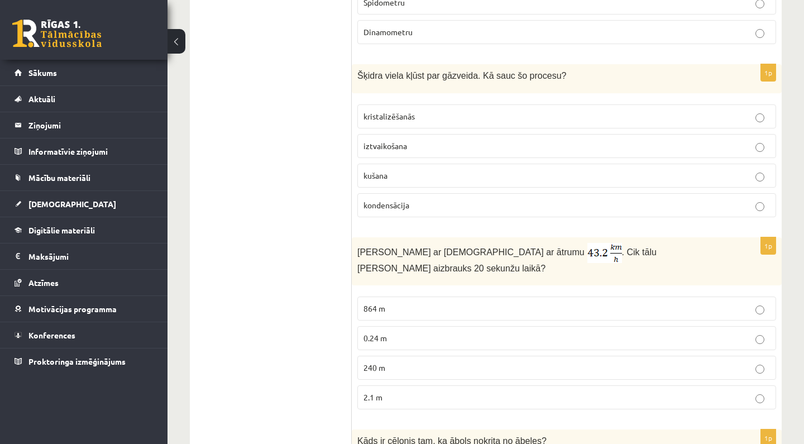
click at [387, 145] on span "iztvaikošana" at bounding box center [385, 146] width 44 height 10
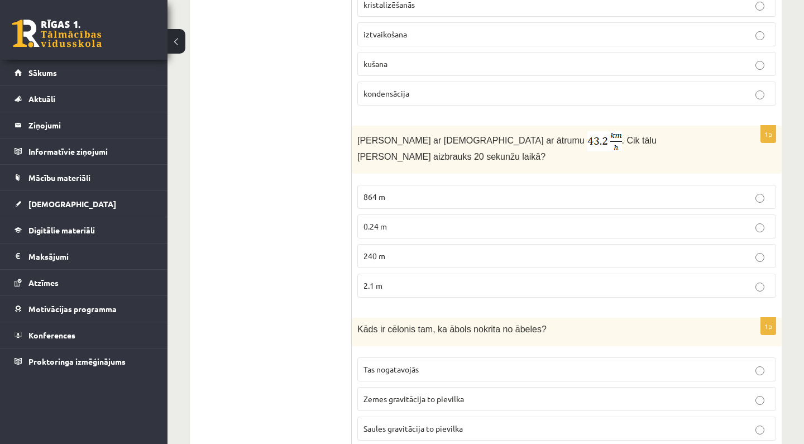
scroll to position [2148, 0]
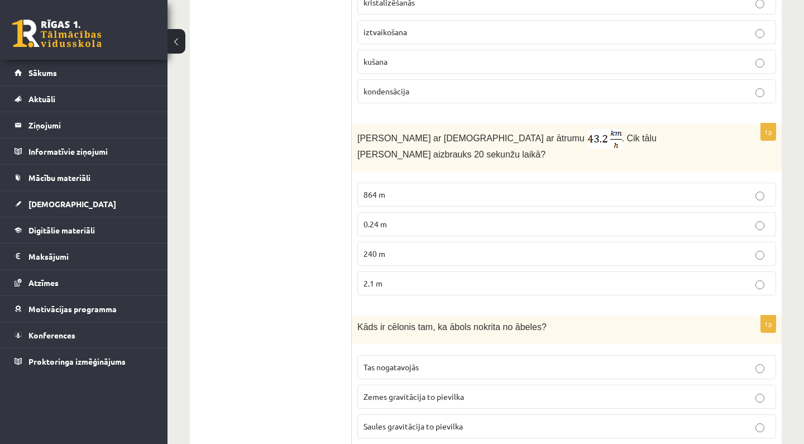
click at [415, 271] on label "2.1 m" at bounding box center [566, 283] width 419 height 24
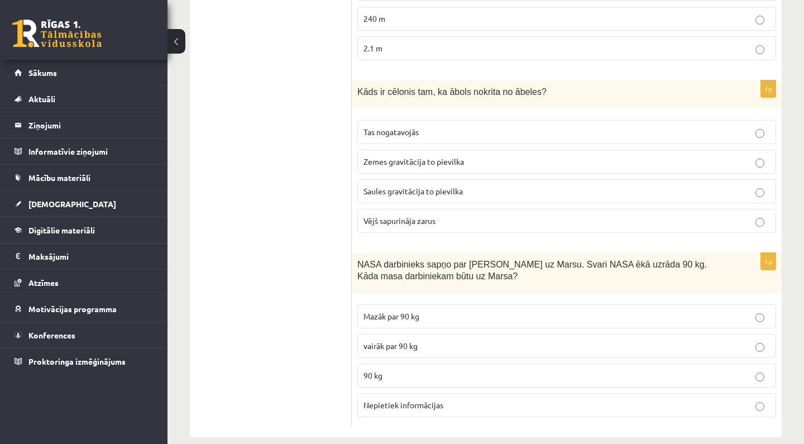
scroll to position [2382, 0]
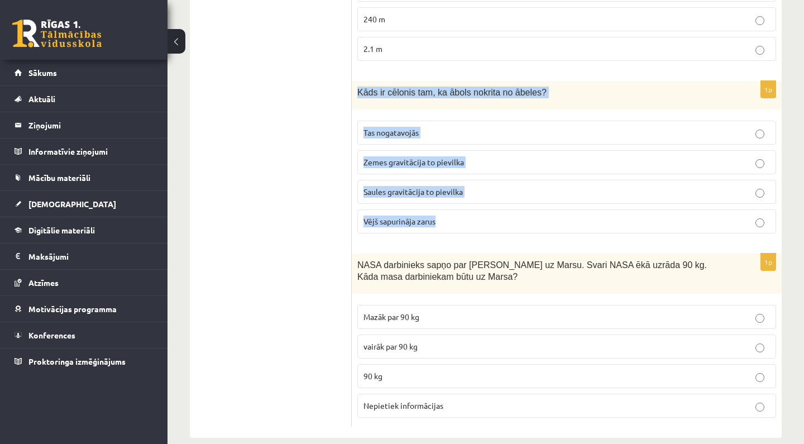
drag, startPoint x: 359, startPoint y: 76, endPoint x: 377, endPoint y: 214, distance: 139.6
click at [377, 214] on div "1p Kāds ir cēlonis tam, ka ābols nokrita no ābeles? Tas nogatavojās Zemes gravi…" at bounding box center [567, 161] width 430 height 161
copy div "Kāds ir cēlonis tam, ka ābols nokrita no ābeles? Tas nogatavojās Zemes gravitāc…"
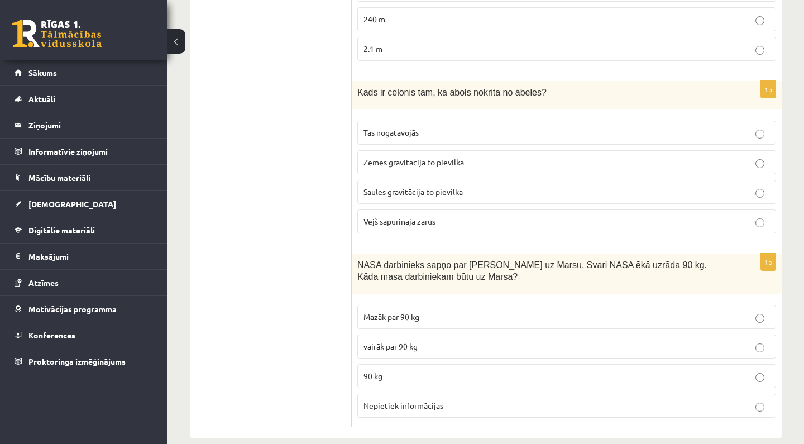
click at [421, 157] on span "Zemes gravitācija to pievilka" at bounding box center [413, 162] width 100 height 10
click at [419, 311] on span "Mazāk par 90 kg" at bounding box center [391, 316] width 56 height 10
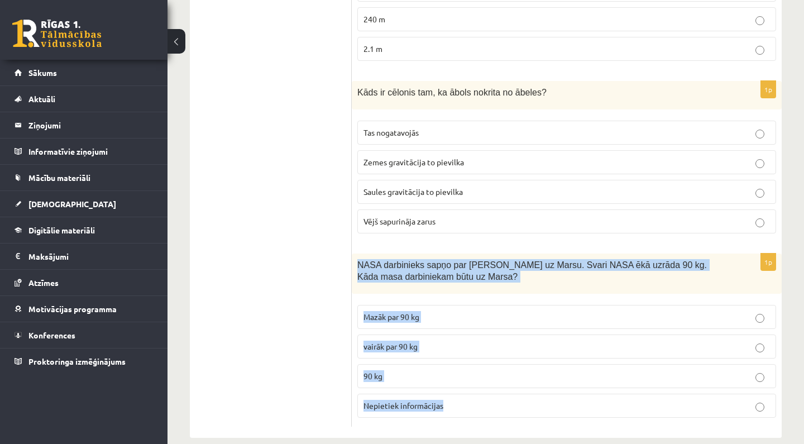
drag, startPoint x: 359, startPoint y: 248, endPoint x: 378, endPoint y: 404, distance: 156.3
click at [378, 404] on div "1p NASA darbinieks sapņo par ceļošanu uz Marsu. Svari NASA ēkā uzrāda 90 kg. Kā…" at bounding box center [567, 339] width 430 height 173
copy div "NASA darbinieks sapņo par ceļošanu uz Marsu. Svari NASA ēkā uzrāda 90 kg. Kāda …"
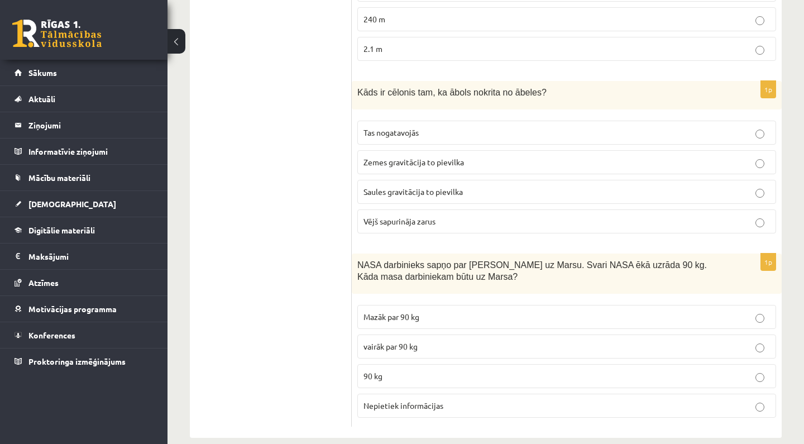
click at [393, 364] on label "90 kg" at bounding box center [566, 376] width 419 height 24
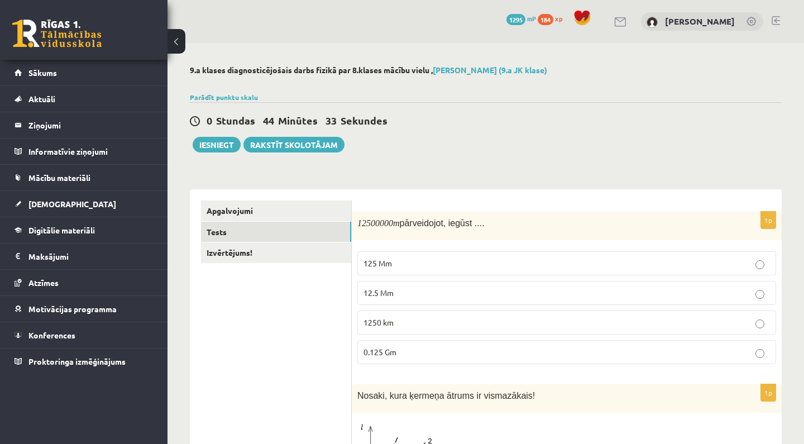
scroll to position [0, 0]
click at [306, 250] on link "Izvērtējums!" at bounding box center [276, 252] width 150 height 21
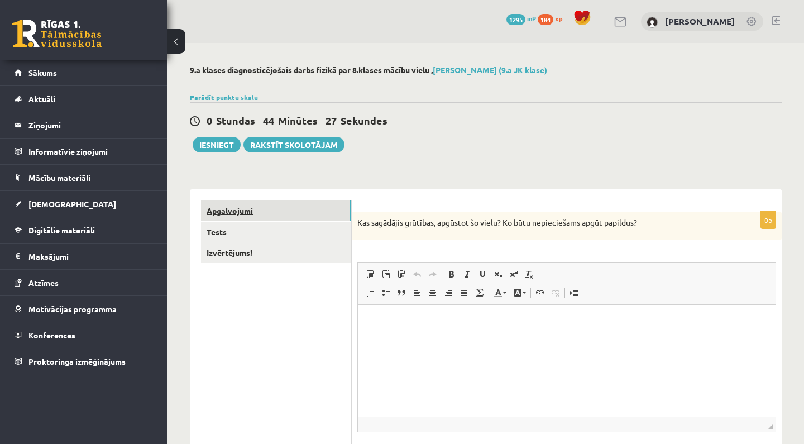
click at [305, 217] on link "Apgalvojumi" at bounding box center [276, 210] width 150 height 21
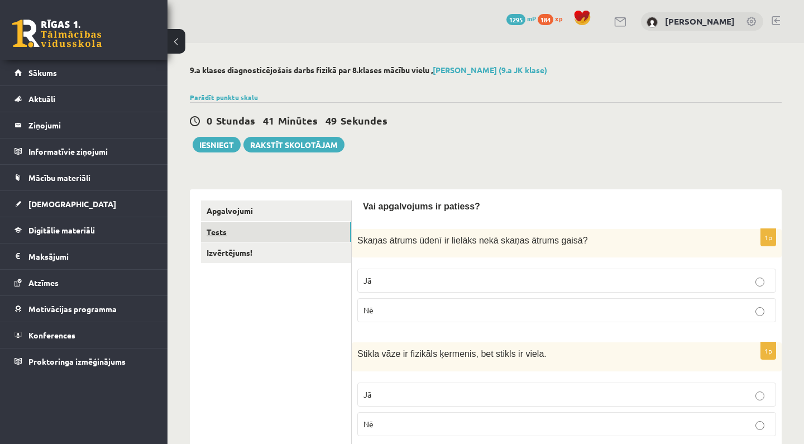
click at [244, 227] on link "Tests" at bounding box center [276, 232] width 150 height 21
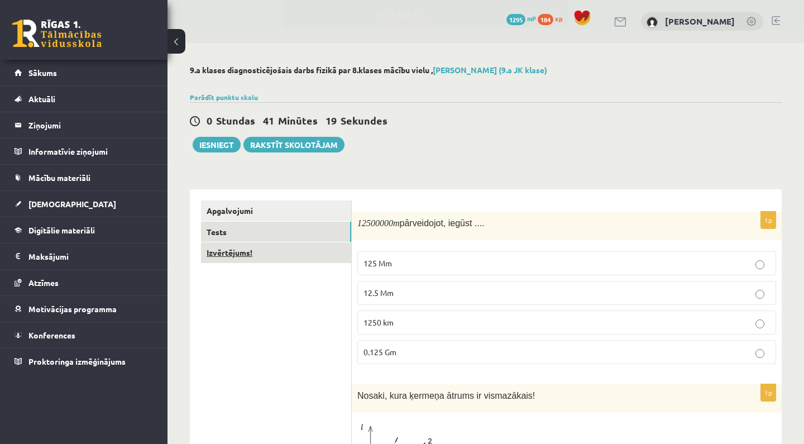
click at [301, 254] on link "Izvērtējums!" at bounding box center [276, 252] width 150 height 21
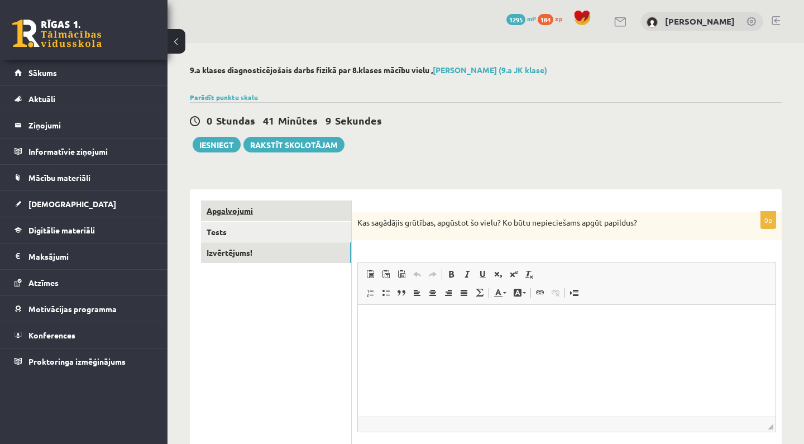
click at [295, 211] on link "Apgalvojumi" at bounding box center [276, 210] width 150 height 21
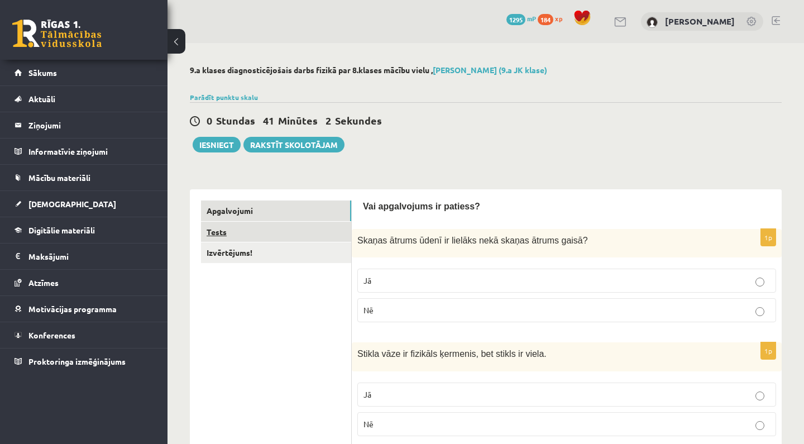
click at [310, 237] on link "Tests" at bounding box center [276, 232] width 150 height 21
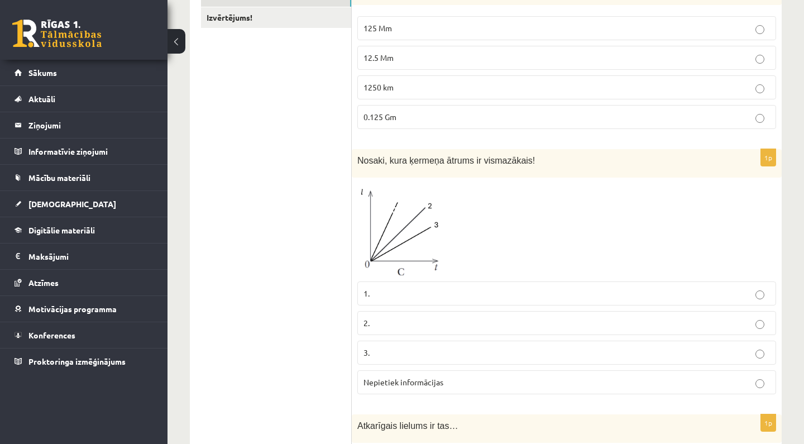
scroll to position [126, 0]
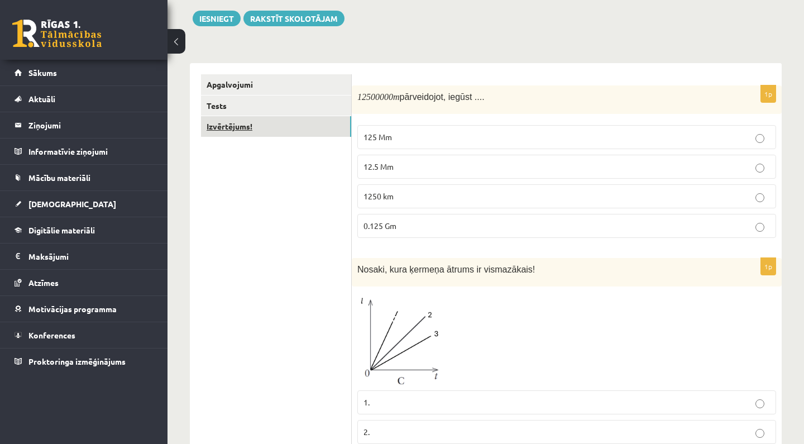
click at [298, 124] on link "Izvērtējums!" at bounding box center [276, 126] width 150 height 21
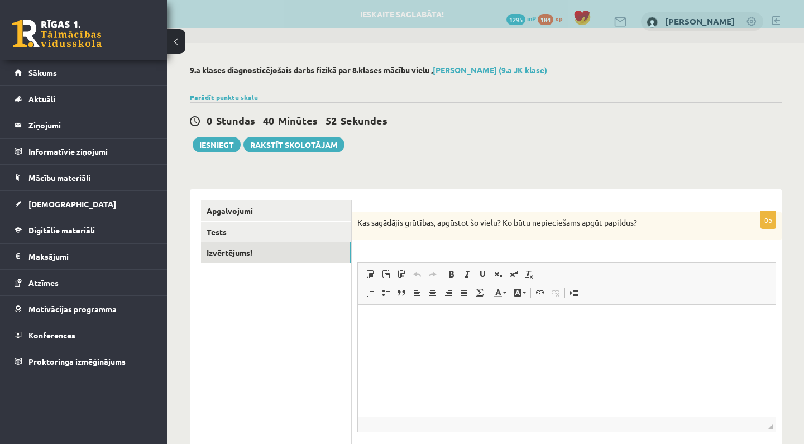
scroll to position [0, 0]
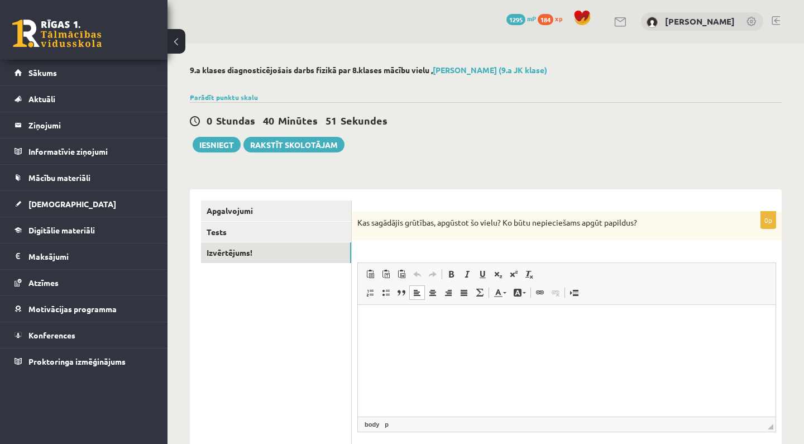
click at [415, 311] on html at bounding box center [566, 322] width 417 height 34
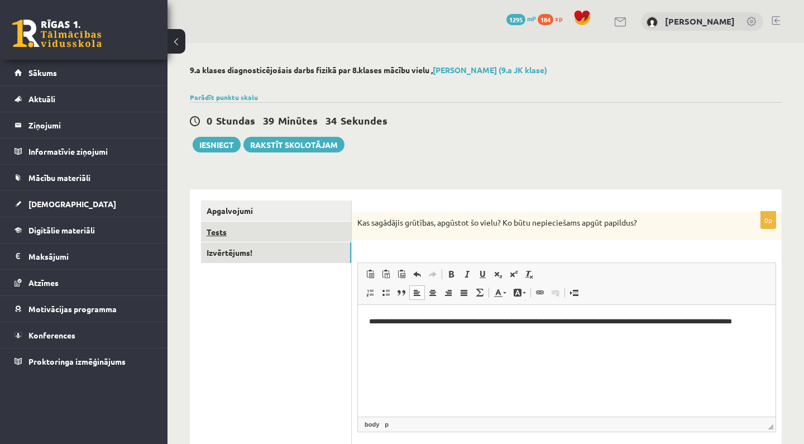
click at [332, 230] on link "Tests" at bounding box center [276, 232] width 150 height 21
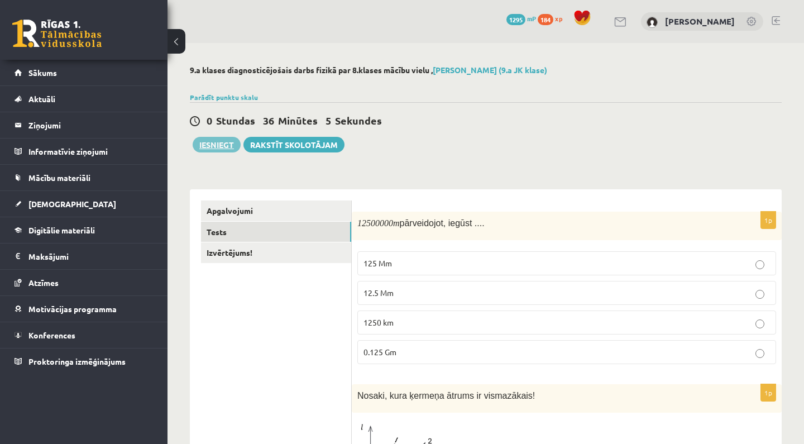
click at [222, 150] on button "Iesniegt" at bounding box center [217, 145] width 48 height 16
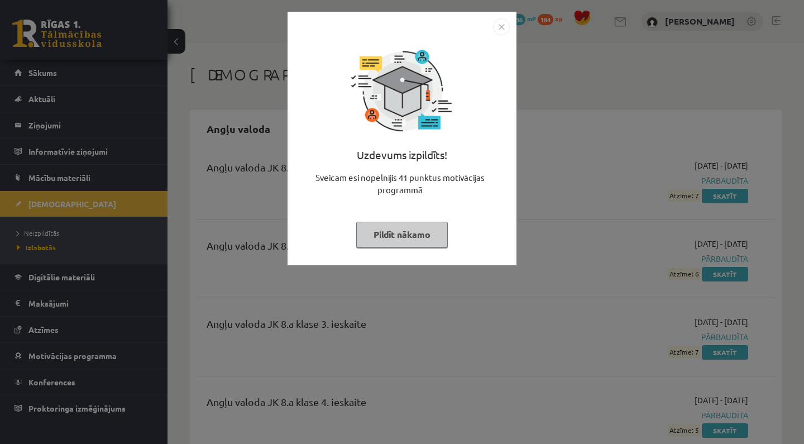
click at [436, 230] on button "Pildīt nākamo" at bounding box center [402, 235] width 92 height 26
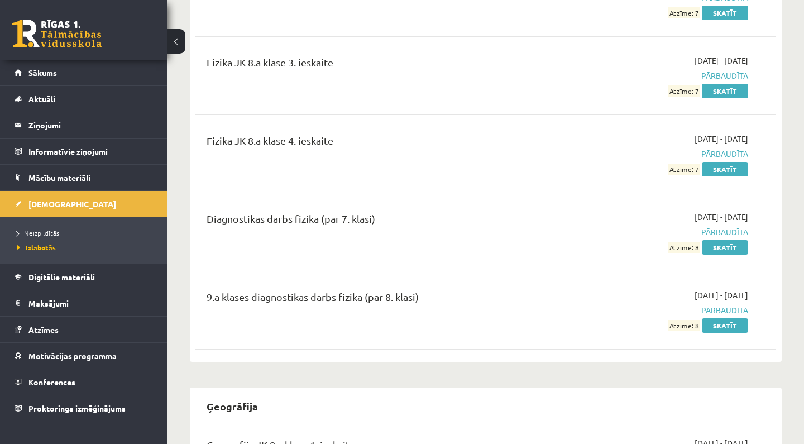
scroll to position [2515, 0]
